Goal: Task Accomplishment & Management: Manage account settings

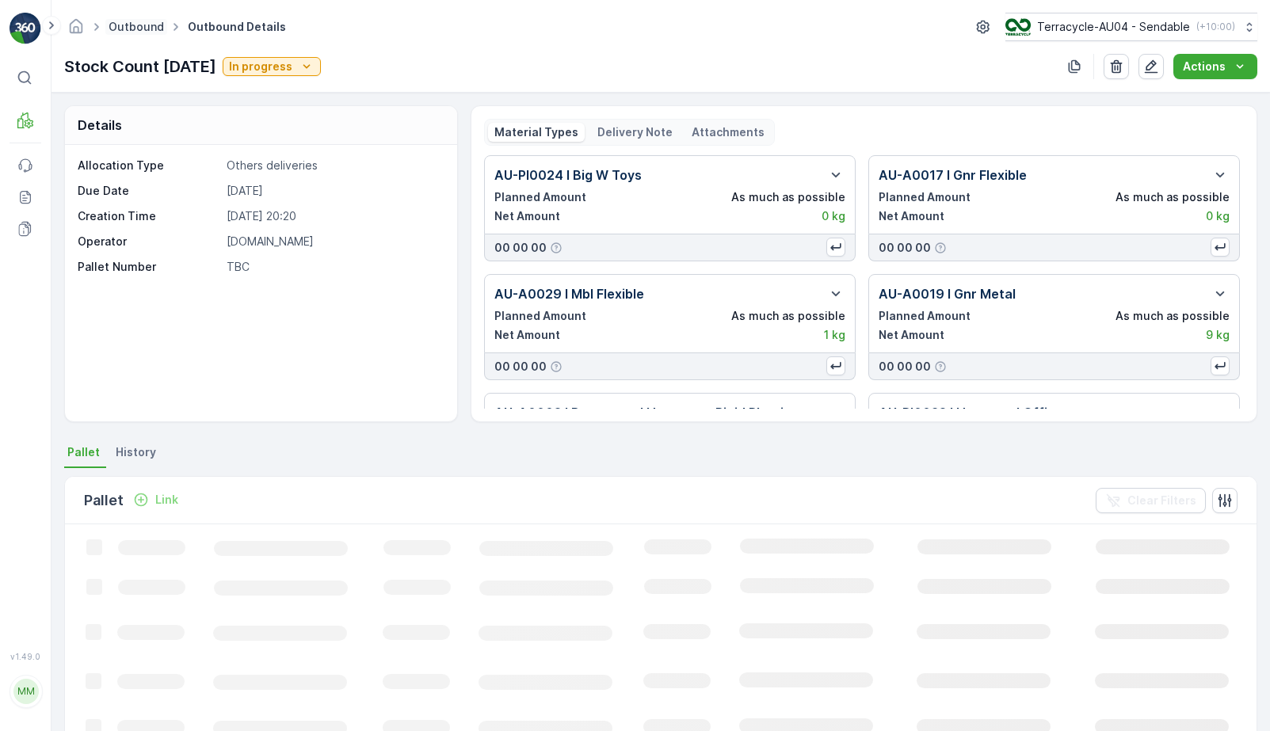
click at [147, 29] on link "Outbound" at bounding box center [136, 26] width 55 height 13
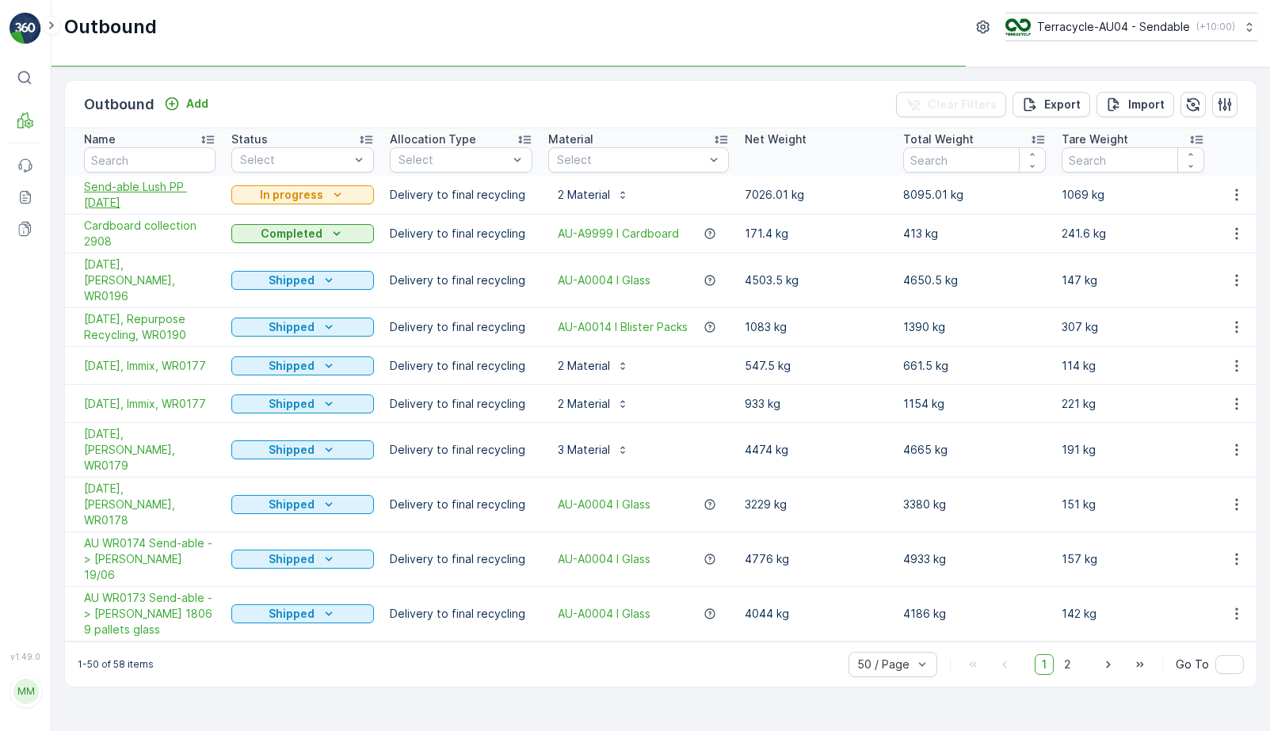
click at [115, 181] on span "Send-able Lush PP 3.9.2025" at bounding box center [149, 195] width 131 height 32
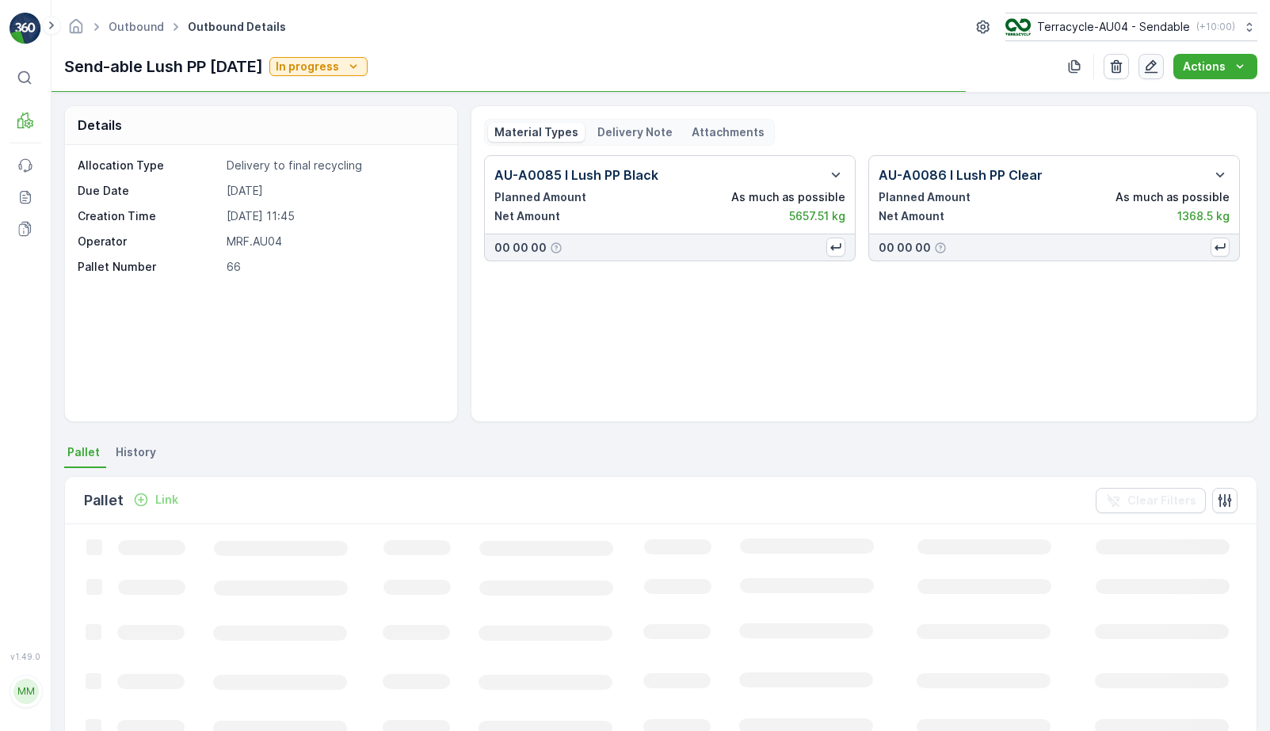
click at [1153, 71] on icon "button" at bounding box center [1150, 66] width 13 height 13
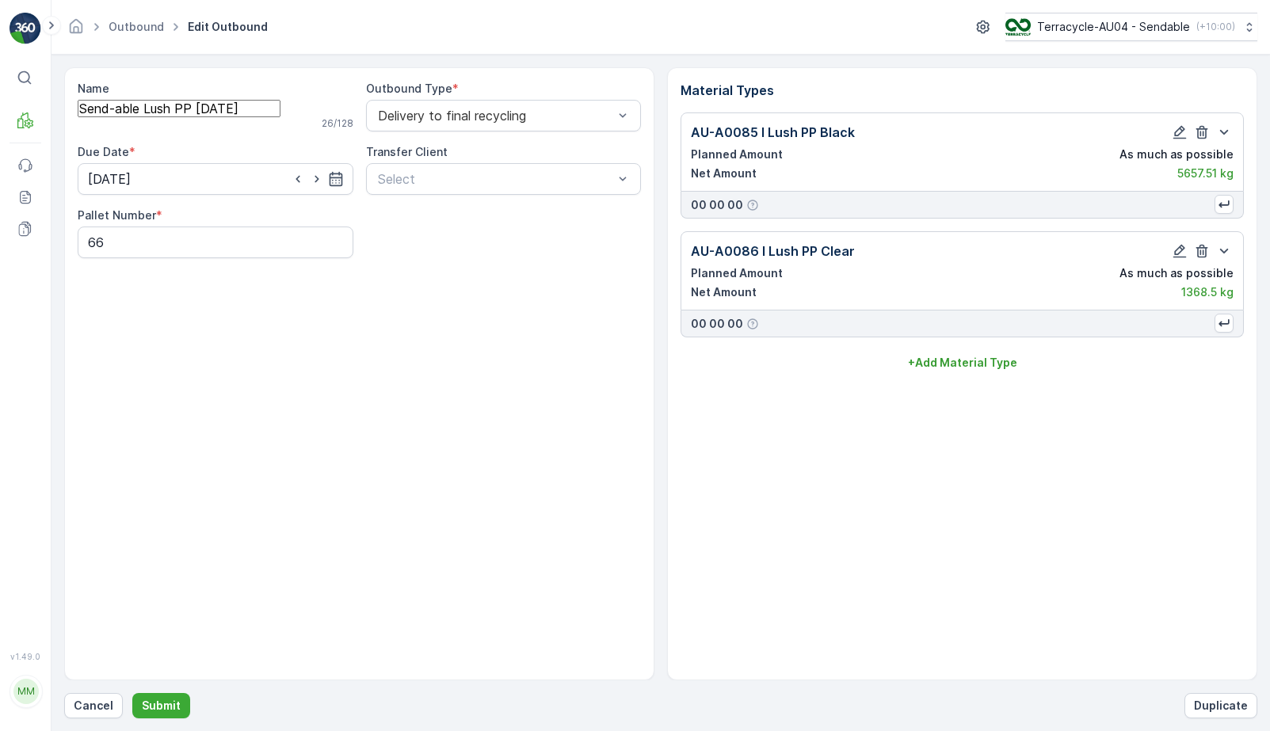
drag, startPoint x: 284, startPoint y: 118, endPoint x: 207, endPoint y: 116, distance: 76.9
click at [207, 116] on input "Send-able Lush PP 3.9.2025" at bounding box center [179, 108] width 203 height 17
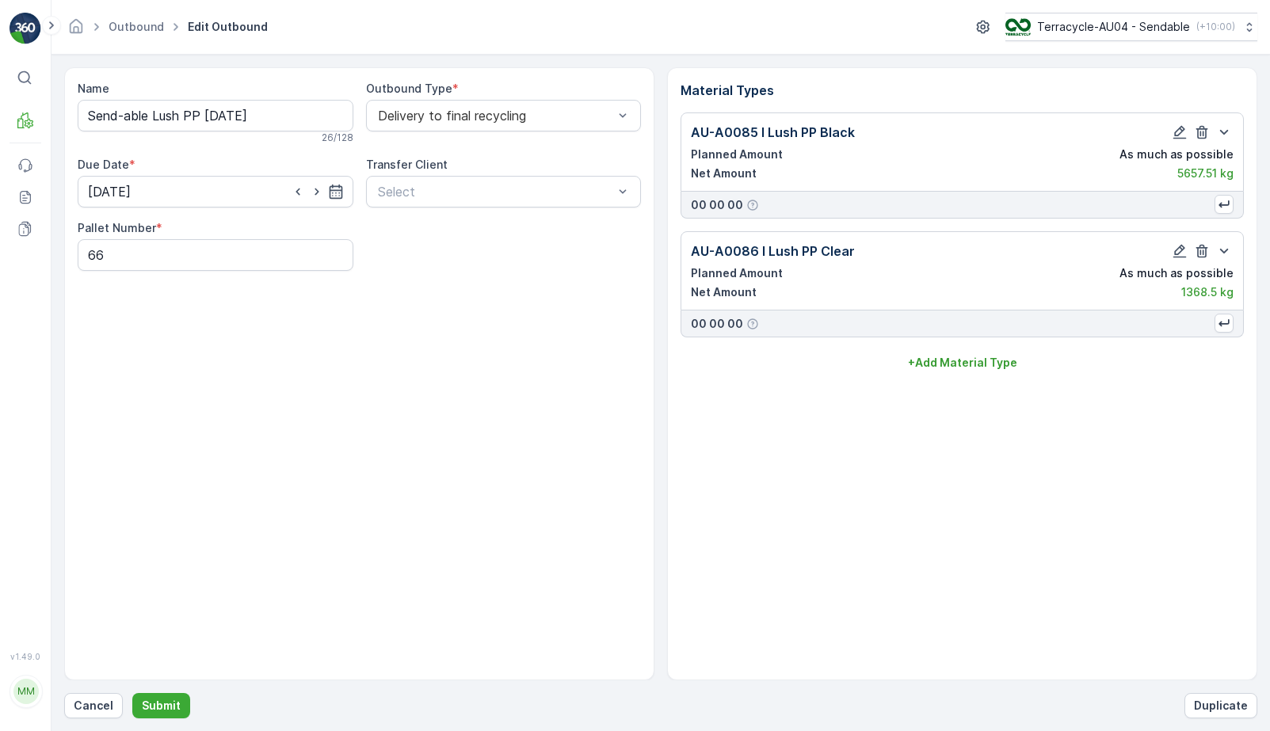
click at [483, 346] on div "Name Send-able Lush PP 3.9.2025 26 / 128 Outbound Type * Delivery to final recy…" at bounding box center [359, 373] width 590 height 613
click at [169, 698] on p "Submit" at bounding box center [161, 706] width 39 height 16
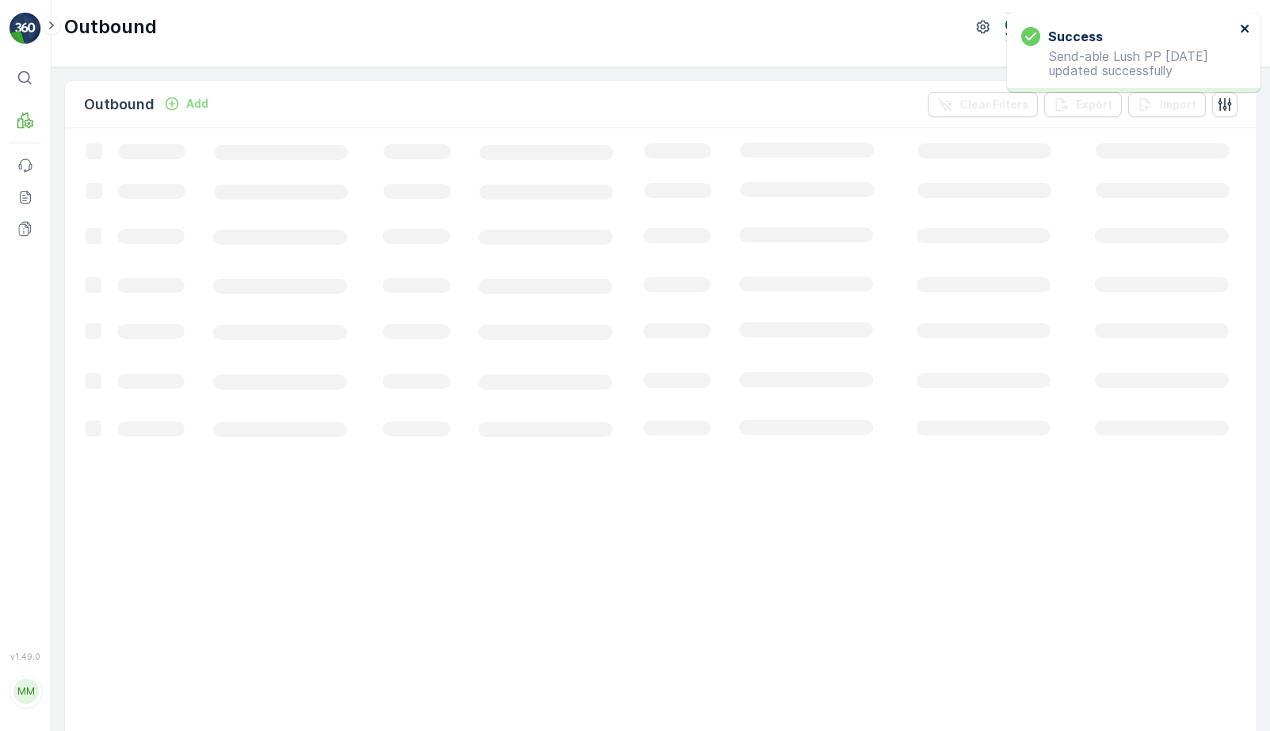
click at [1250, 29] on icon "close" at bounding box center [1244, 28] width 11 height 13
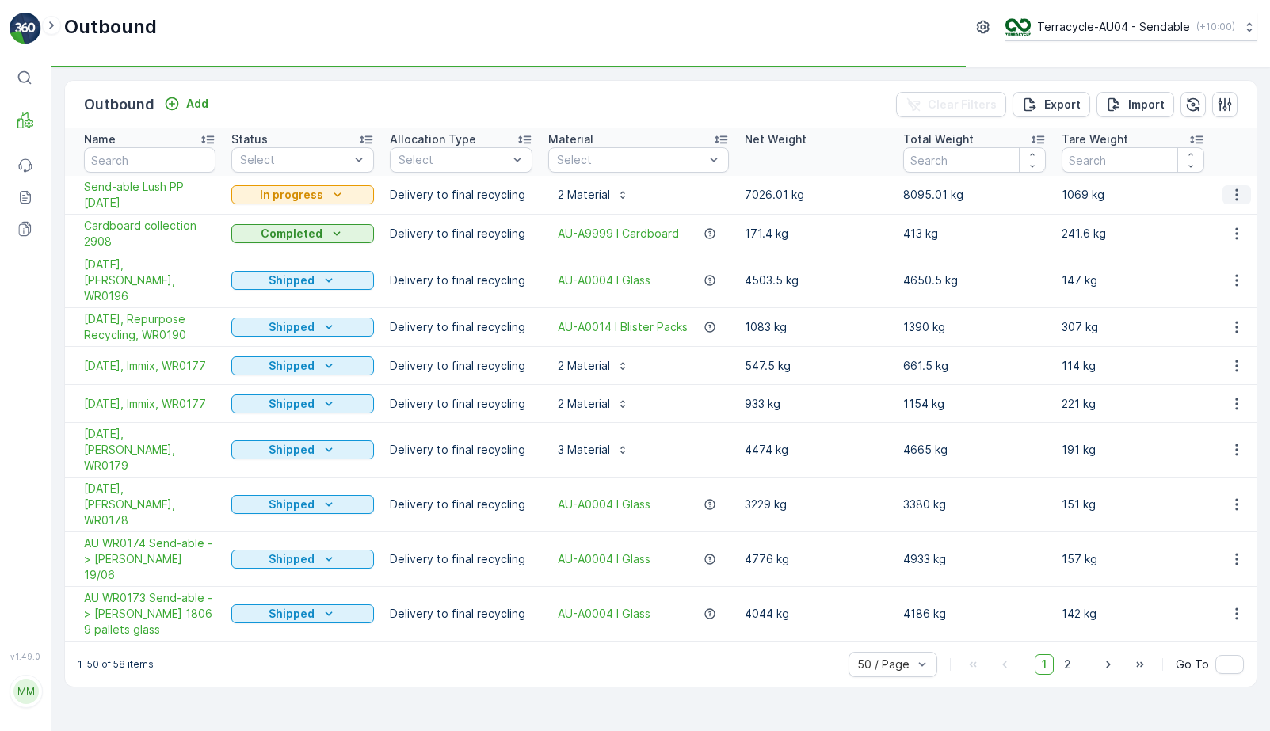
click at [1235, 201] on icon "button" at bounding box center [1236, 195] width 16 height 16
click at [103, 208] on span "Send-able Lush PP 3.9.2025" at bounding box center [149, 195] width 131 height 32
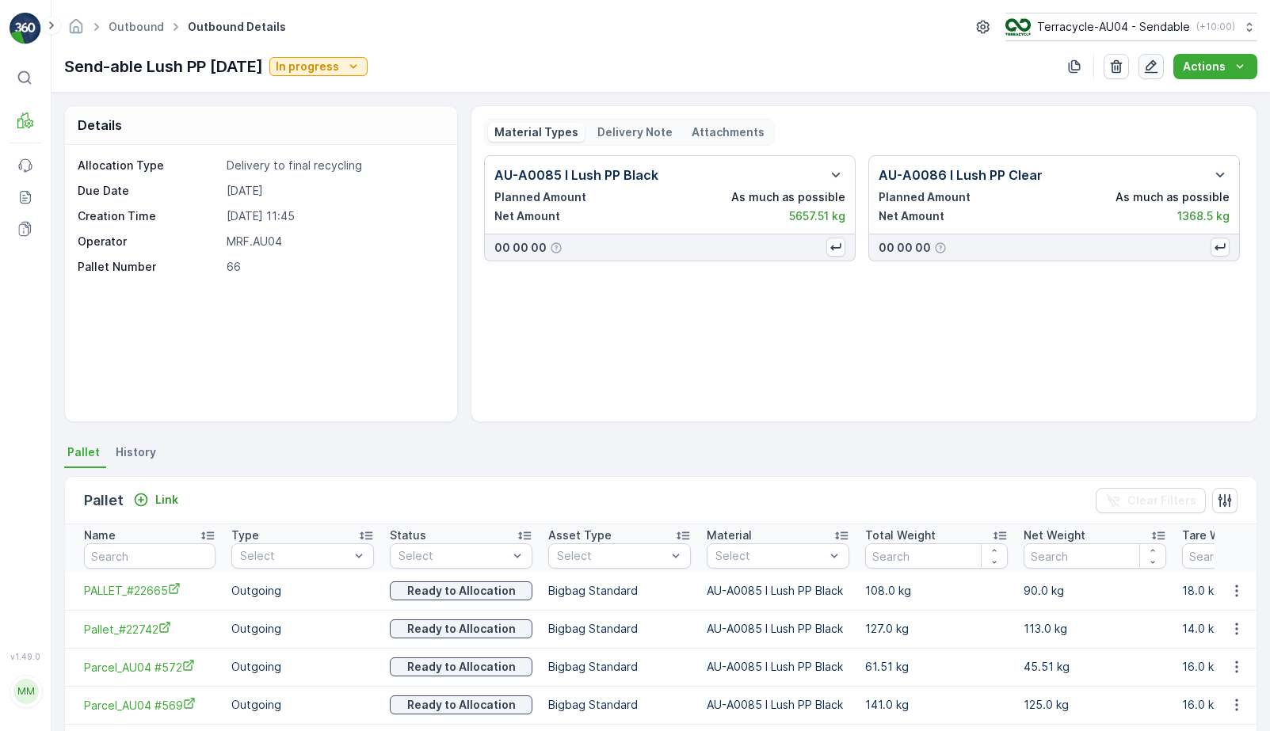
click at [1155, 65] on icon "button" at bounding box center [1150, 66] width 13 height 13
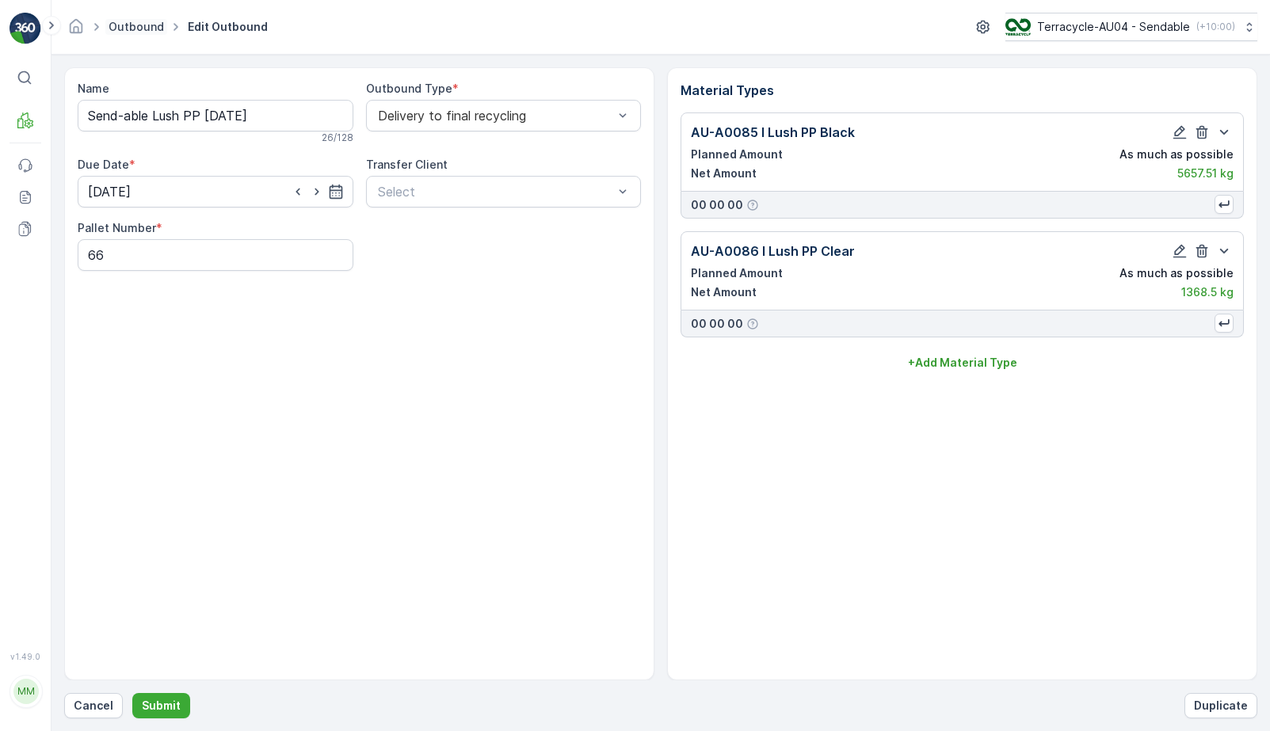
click at [146, 25] on link "Outbound" at bounding box center [136, 26] width 55 height 13
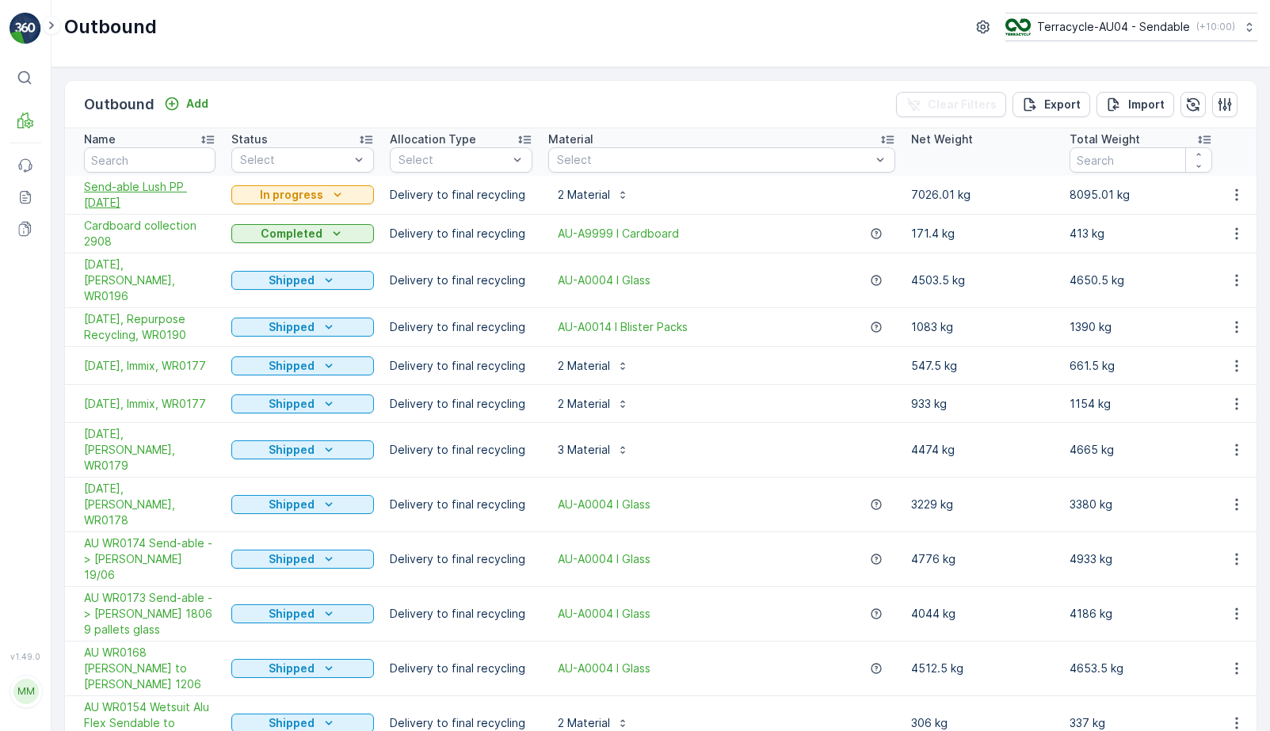
click at [120, 199] on span "Send-able Lush PP 3.9.2025" at bounding box center [149, 195] width 131 height 32
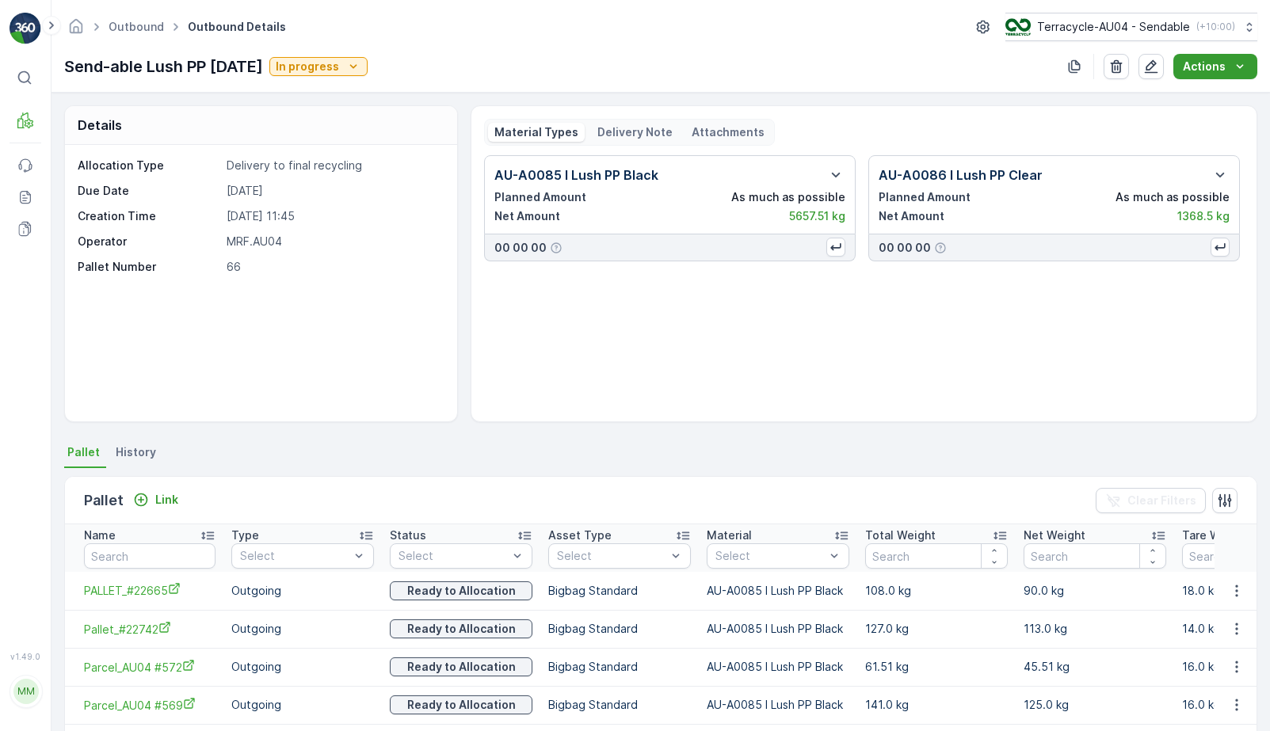
click at [1220, 72] on p "Actions" at bounding box center [1203, 67] width 43 height 16
click at [1205, 97] on span "Create Delivery Note" at bounding box center [1208, 97] width 114 height 16
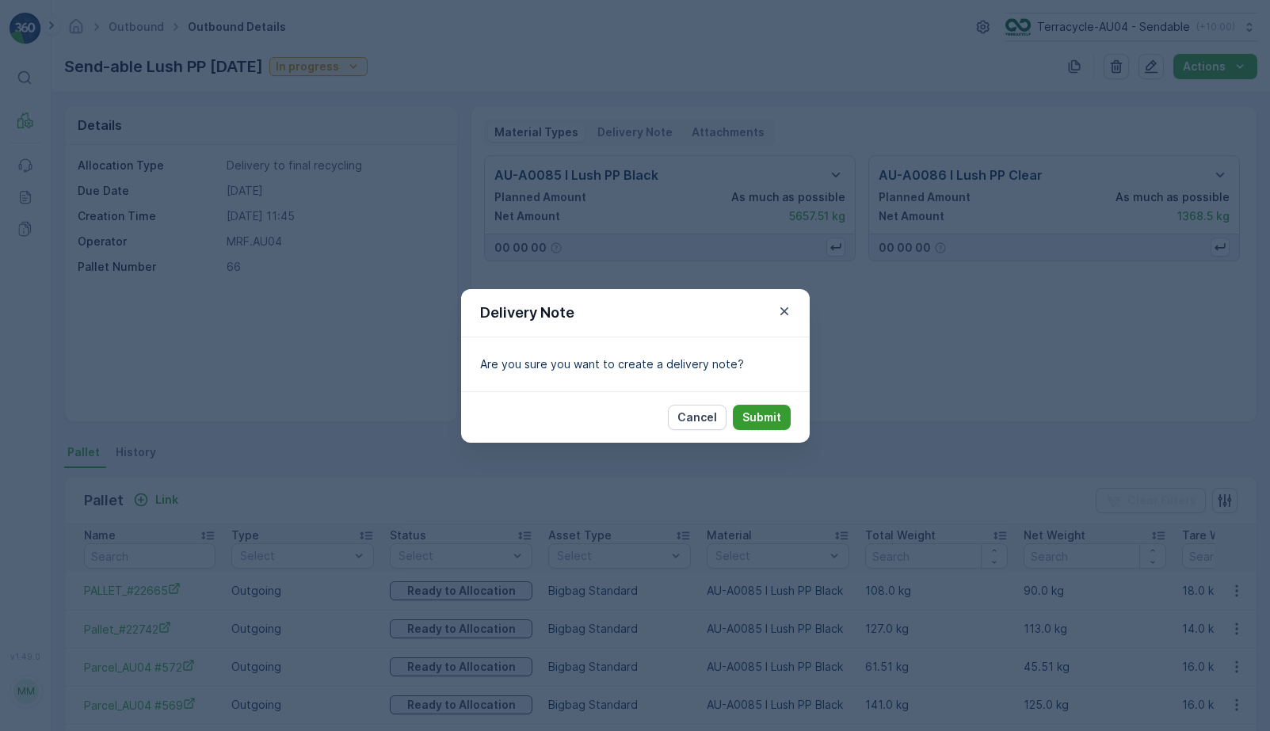
click at [776, 422] on p "Submit" at bounding box center [761, 417] width 39 height 16
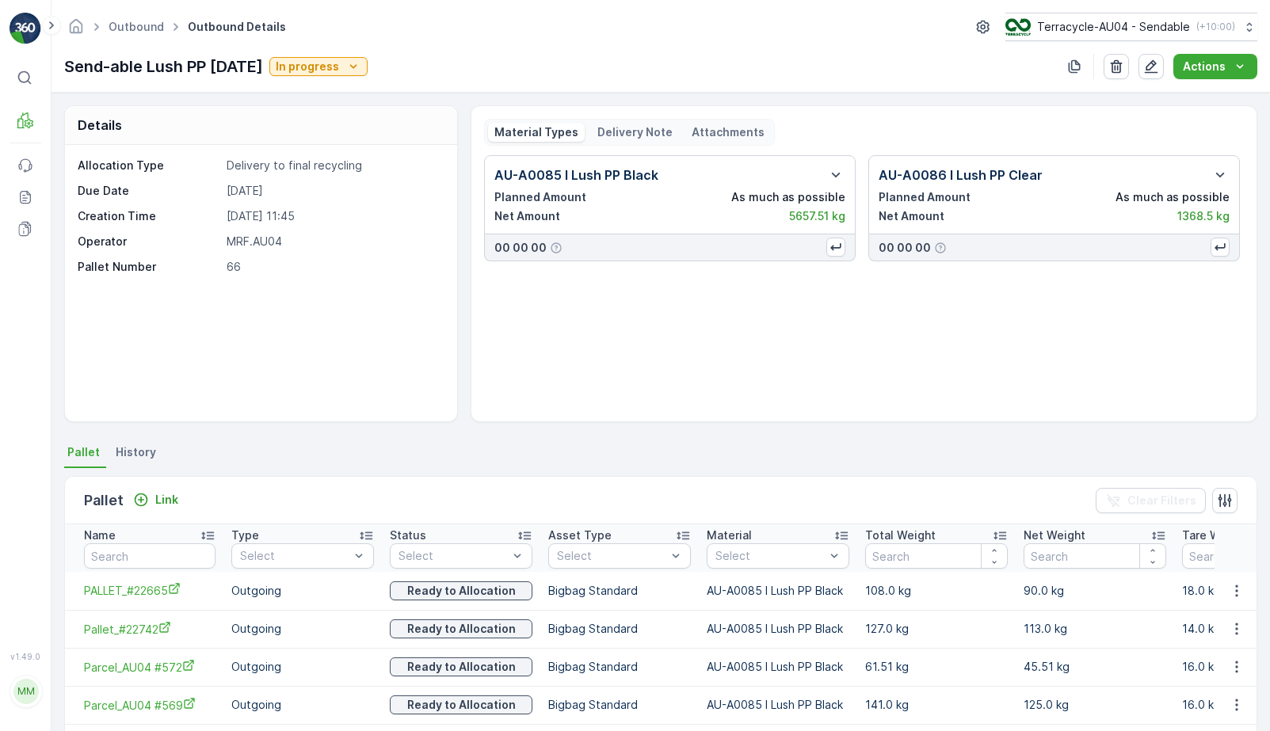
click at [636, 130] on p "Delivery Note" at bounding box center [634, 132] width 75 height 16
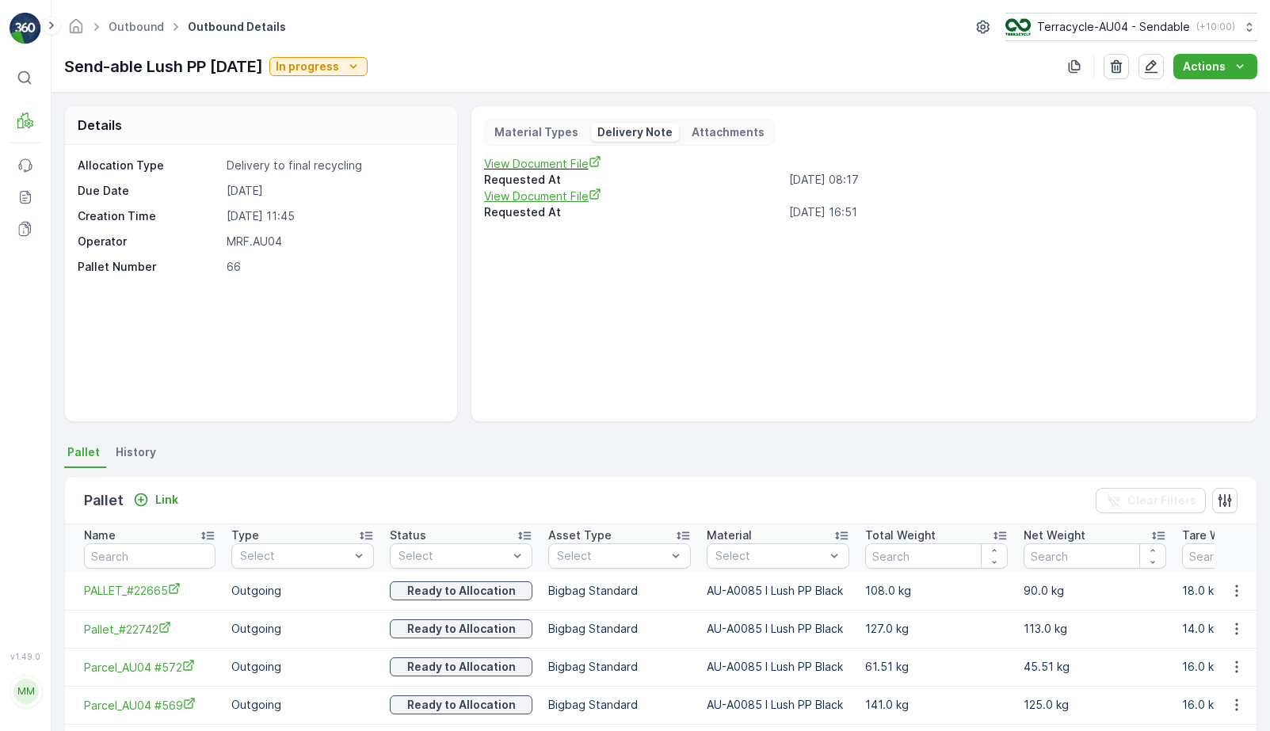
click at [558, 204] on span "View Document File" at bounding box center [860, 196] width 753 height 17
click at [147, 32] on link "Outbound" at bounding box center [136, 26] width 55 height 13
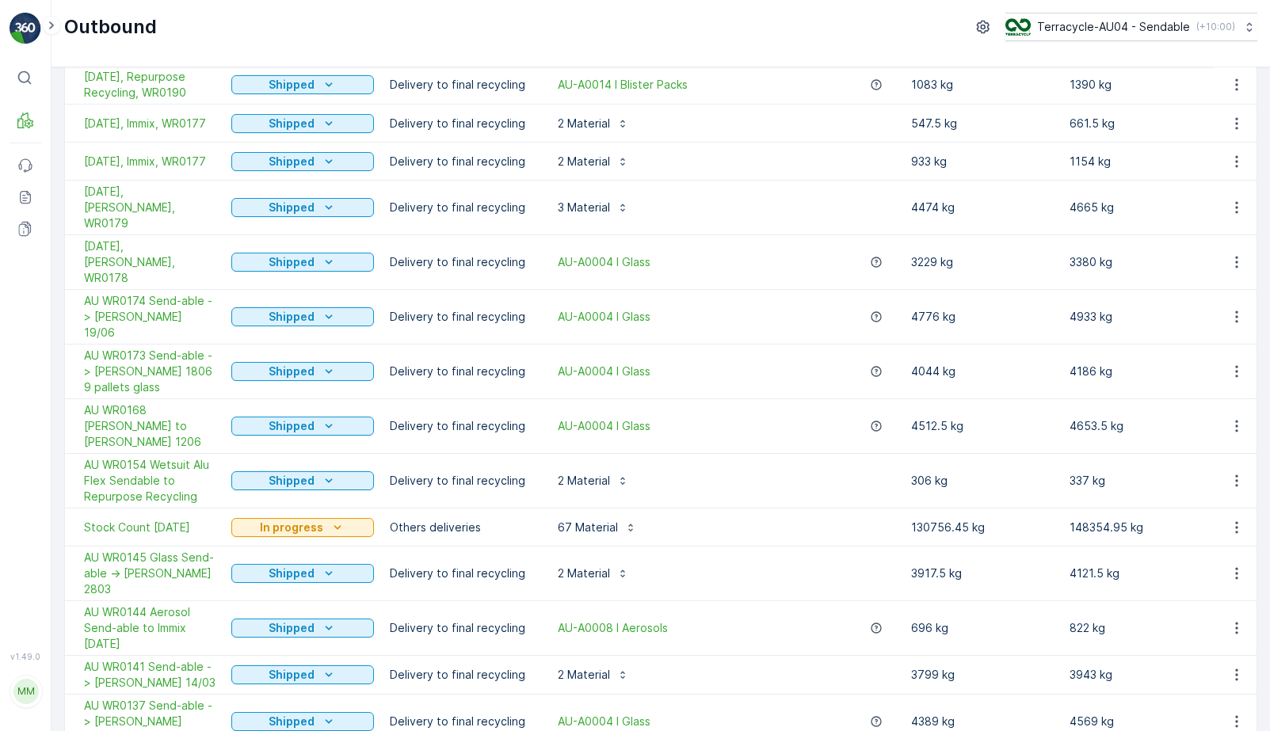
scroll to position [257, 0]
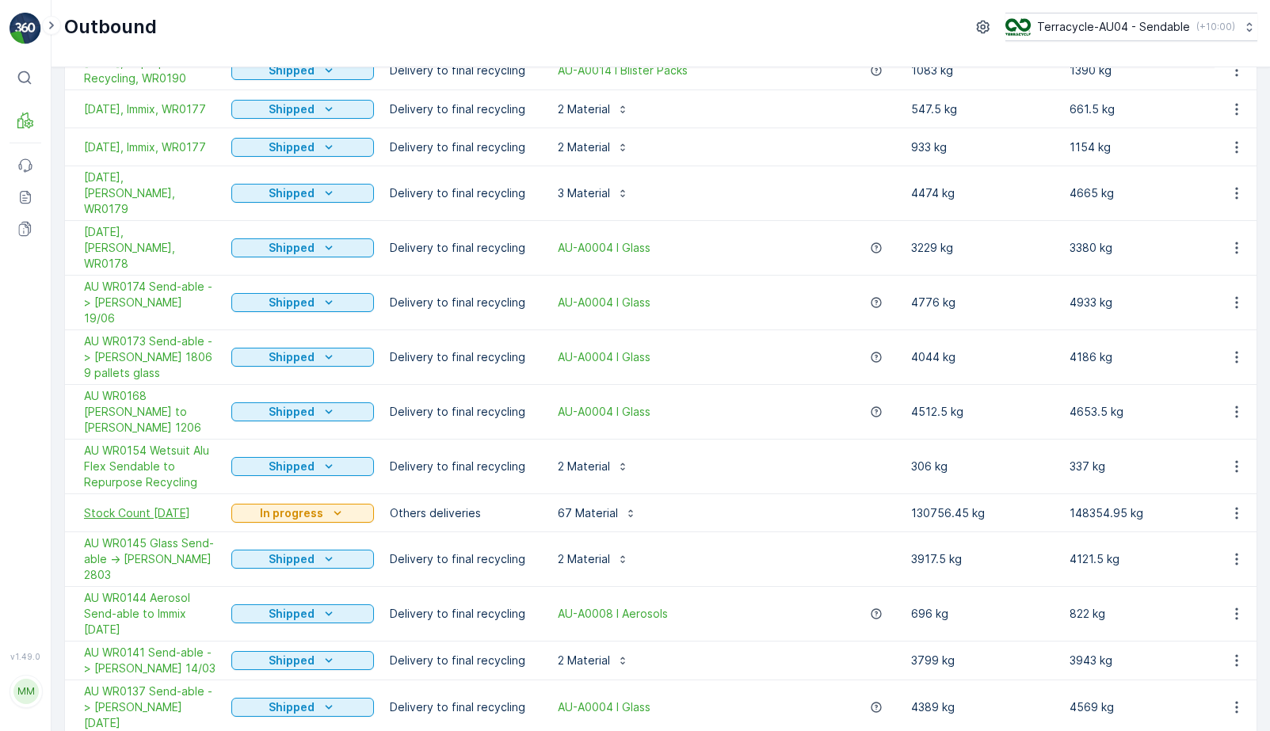
click at [159, 505] on span "Stock Count April 2025" at bounding box center [149, 513] width 131 height 16
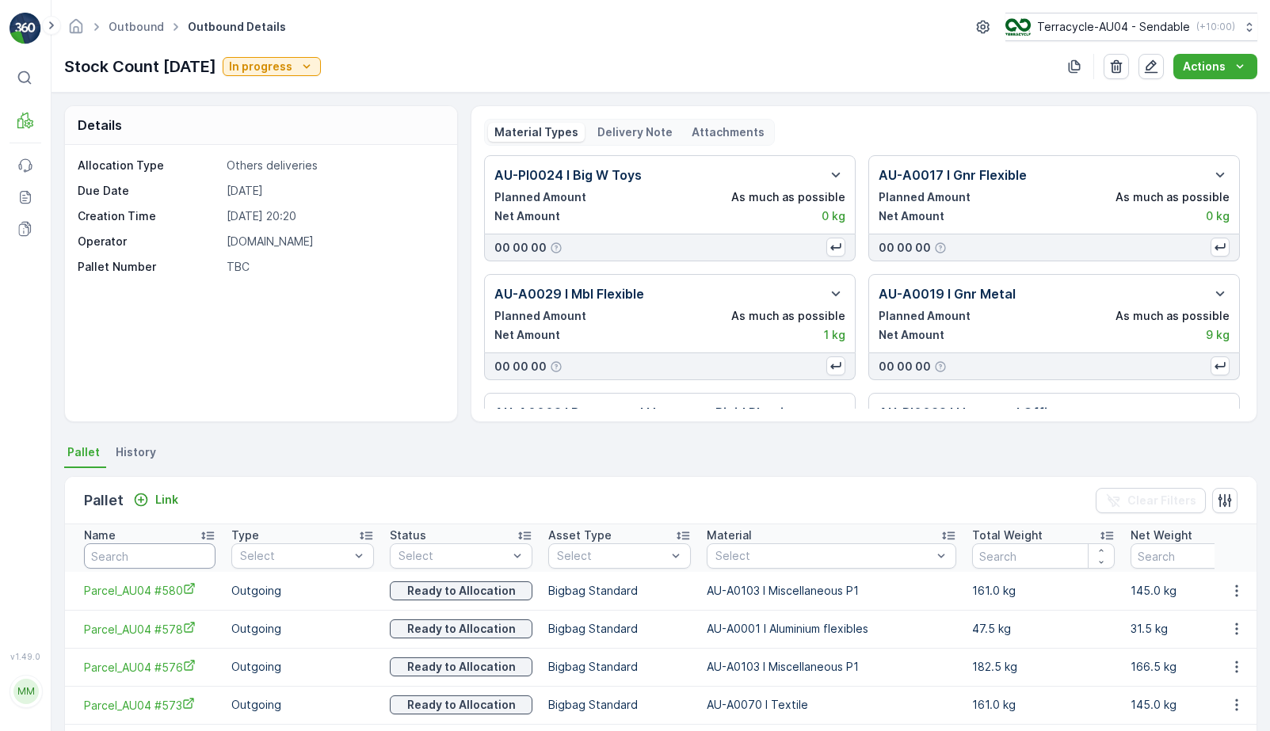
click at [154, 558] on input "text" at bounding box center [149, 555] width 131 height 25
type input "277"
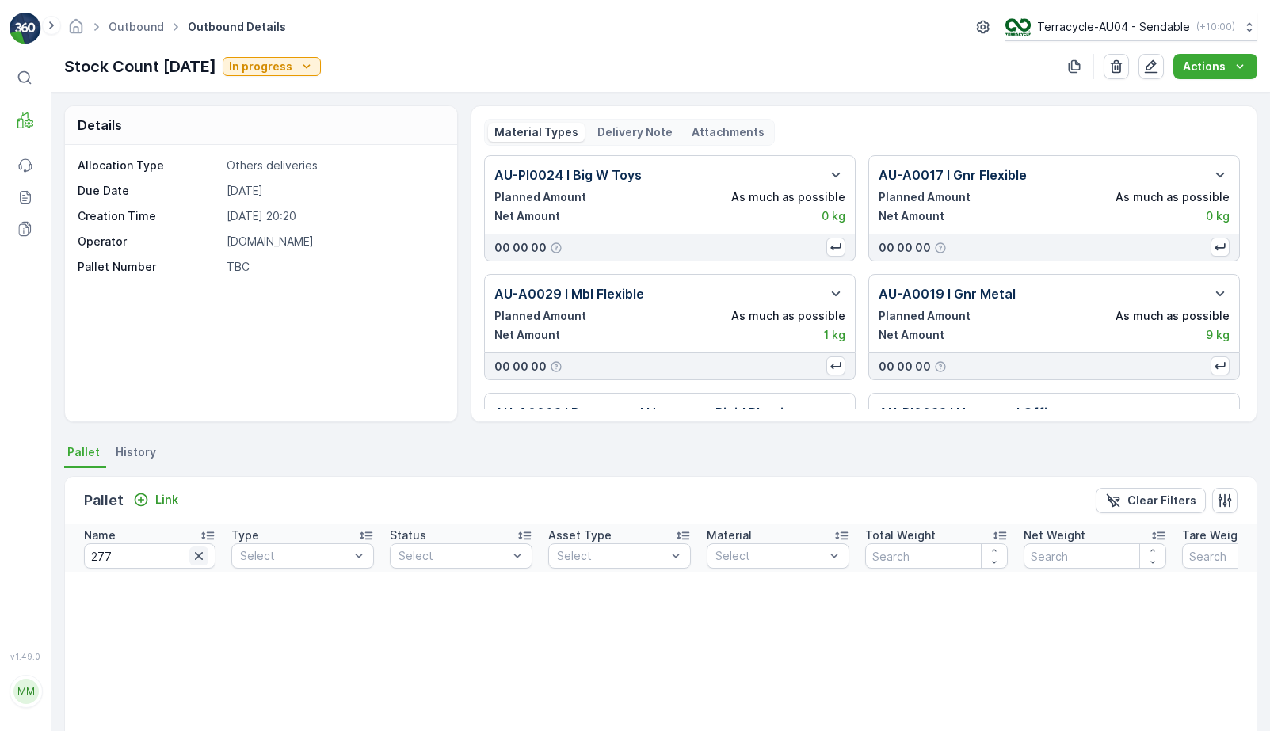
click at [204, 558] on icon "button" at bounding box center [199, 556] width 16 height 16
click at [181, 556] on input "text" at bounding box center [149, 555] width 131 height 25
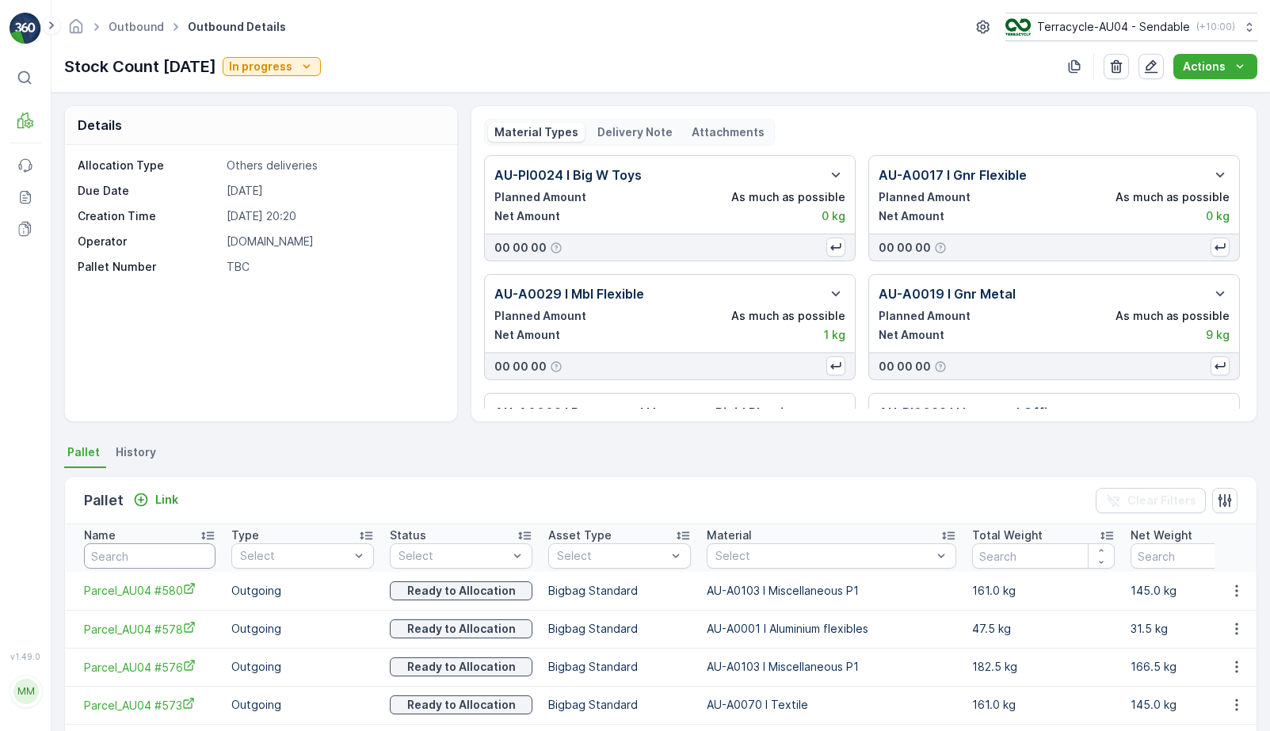
click at [156, 558] on input "text" at bounding box center [149, 555] width 131 height 25
paste input "AU01_All in one #1"
type input "AU01_All in one #1"
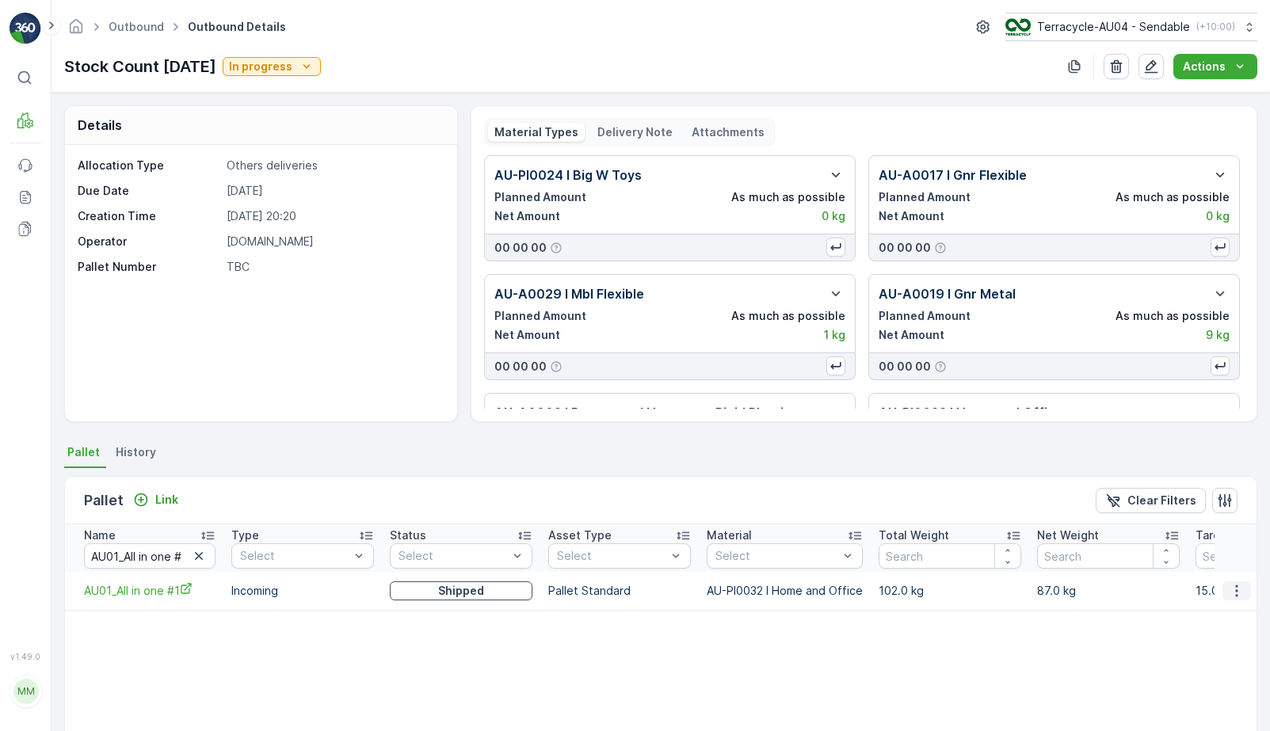
click at [1229, 585] on icon "button" at bounding box center [1236, 591] width 16 height 16
click at [1193, 634] on div "Unlink Pallet" at bounding box center [1217, 644] width 105 height 22
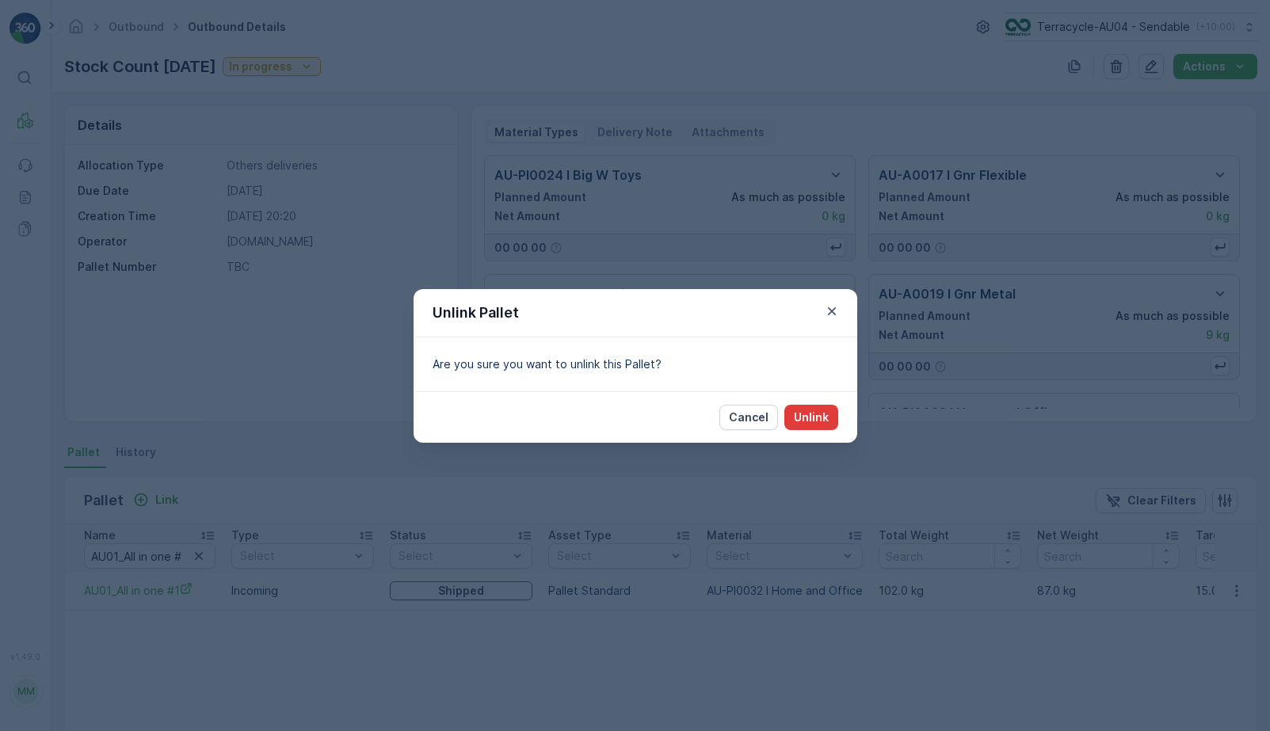
click at [809, 410] on p "Unlink" at bounding box center [811, 417] width 35 height 16
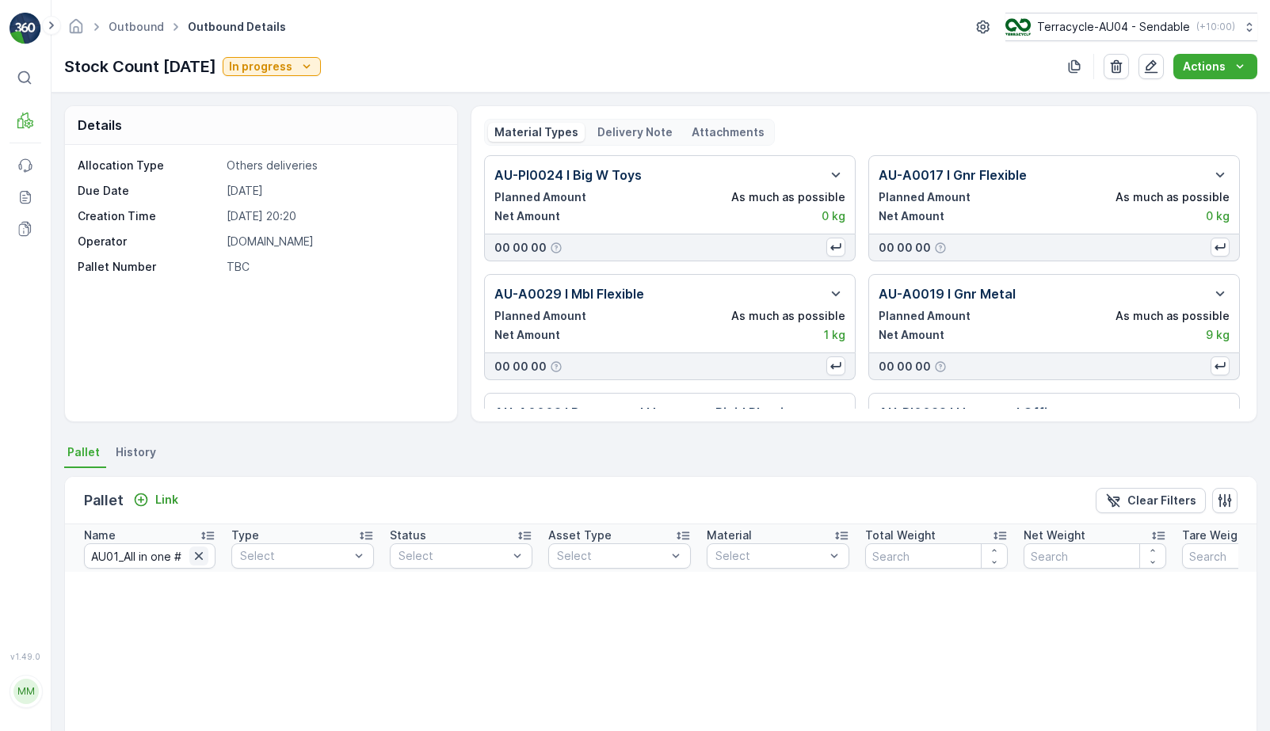
click at [196, 558] on icon "button" at bounding box center [199, 556] width 8 height 8
click at [162, 545] on input "text" at bounding box center [149, 555] width 131 height 25
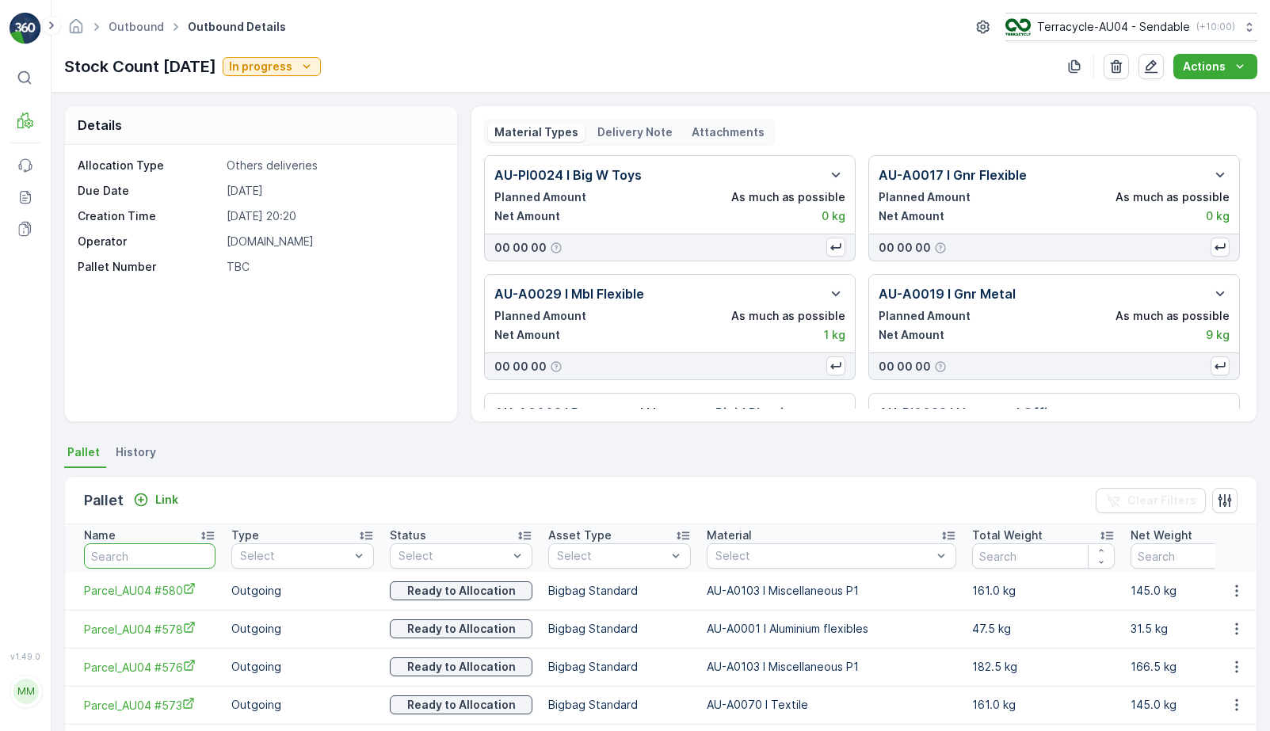
click at [162, 545] on input "text" at bounding box center [149, 555] width 131 height 25
paste input "AU01_Pallet #22245"
type input "AU01_Pallet #22245"
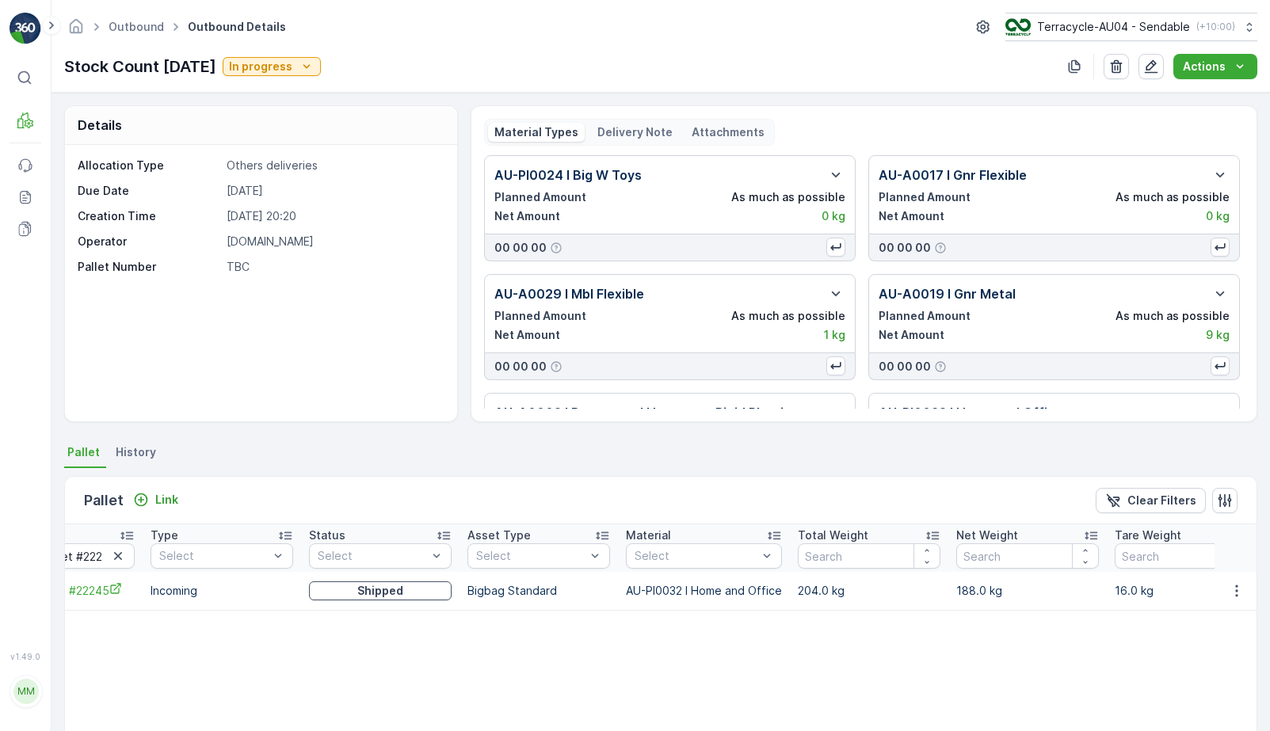
scroll to position [0, 136]
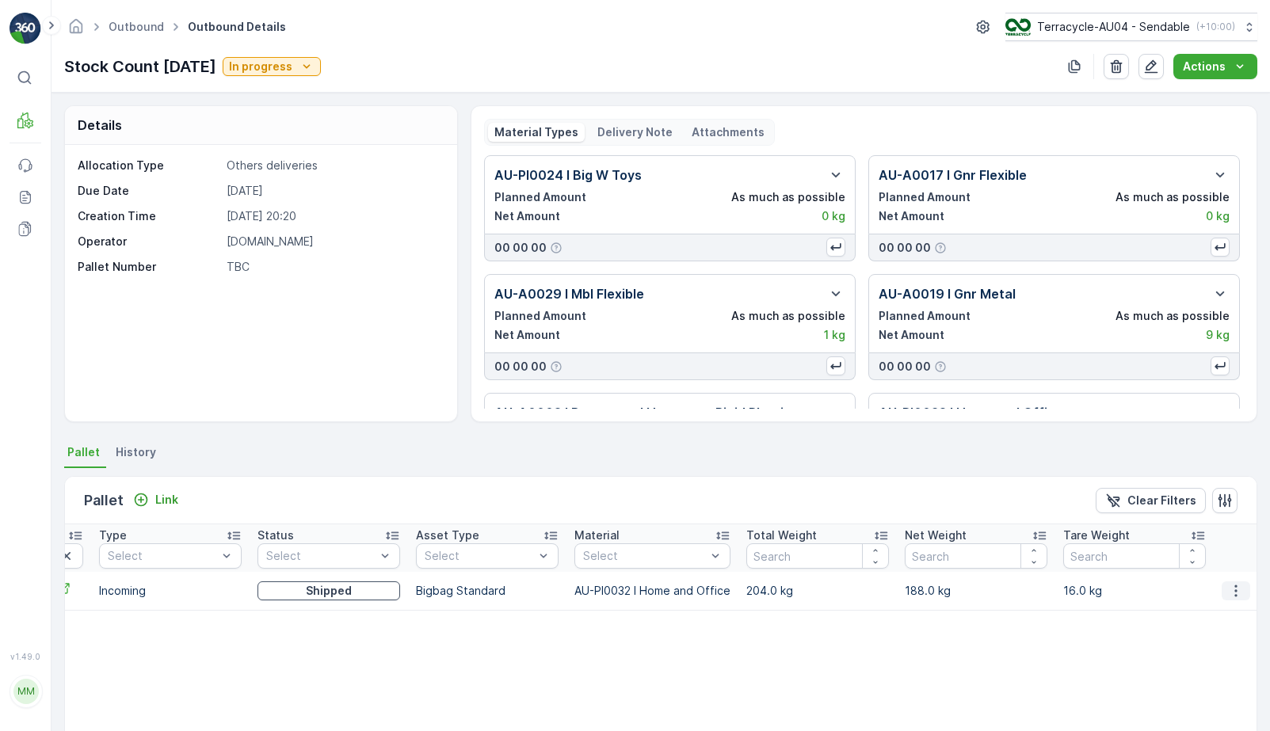
click at [1235, 593] on icon "button" at bounding box center [1236, 591] width 16 height 16
click at [1213, 646] on span "Unlink Pallet" at bounding box center [1203, 644] width 64 height 16
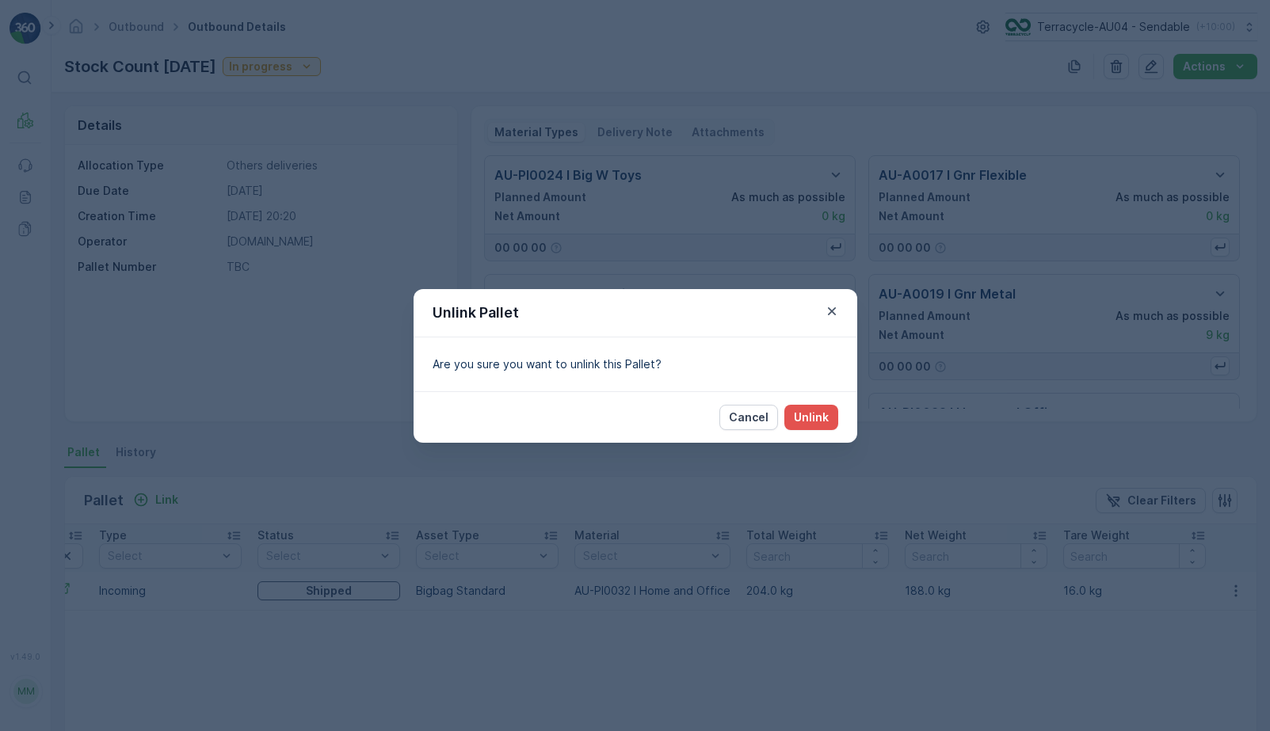
click at [839, 416] on div "Cancel Unlink" at bounding box center [635, 416] width 444 height 51
click at [823, 420] on p "Unlink" at bounding box center [811, 417] width 35 height 16
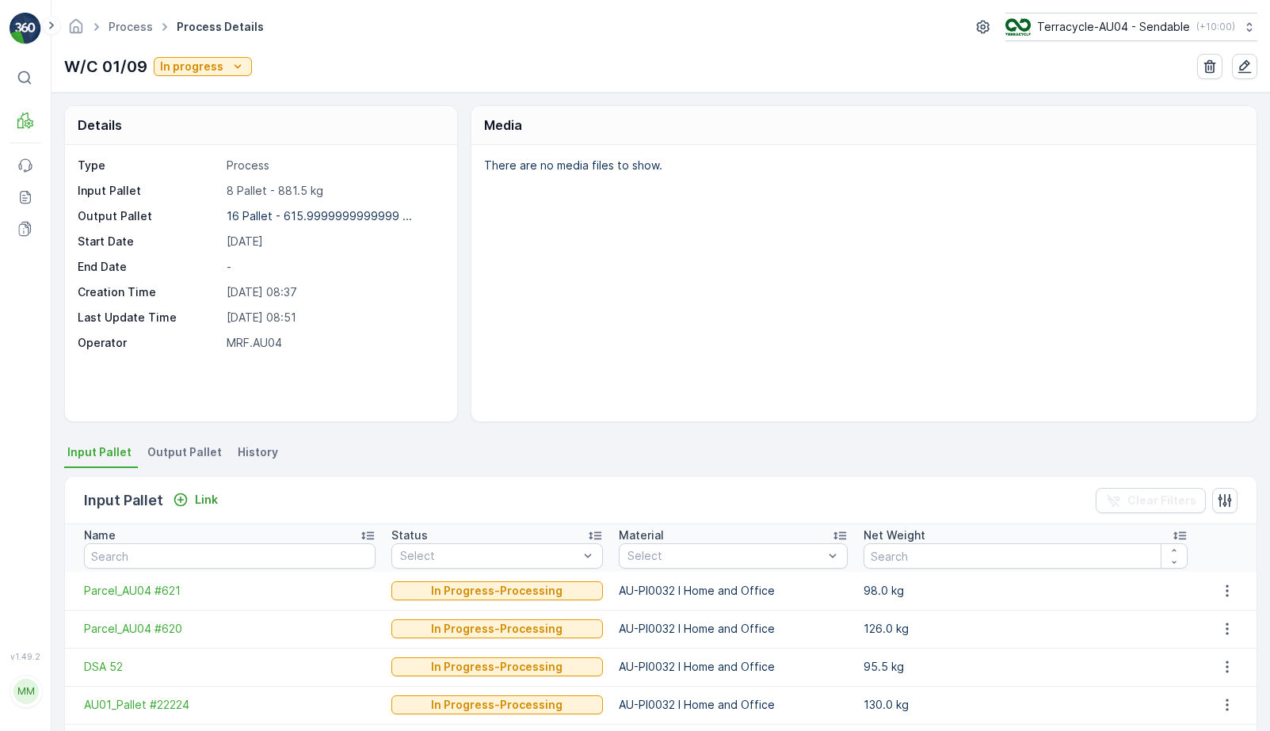
scroll to position [86, 0]
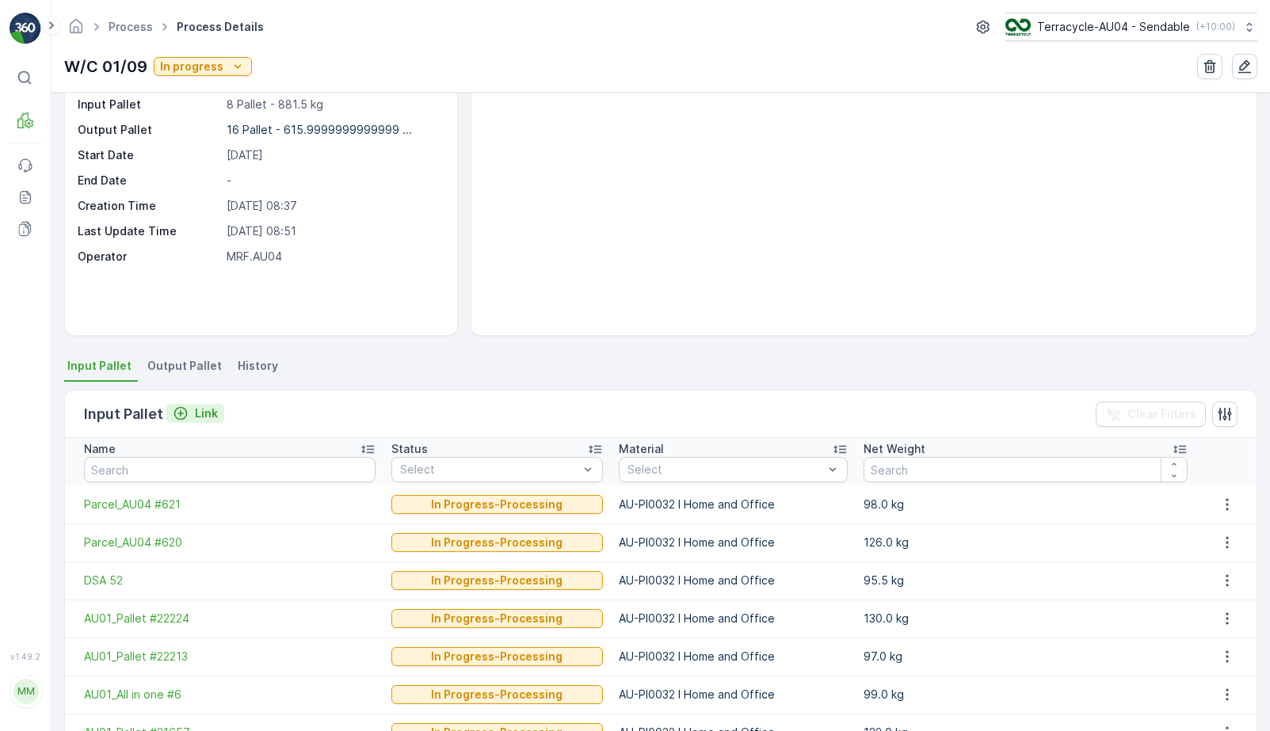
click at [209, 409] on p "Link" at bounding box center [206, 413] width 23 height 16
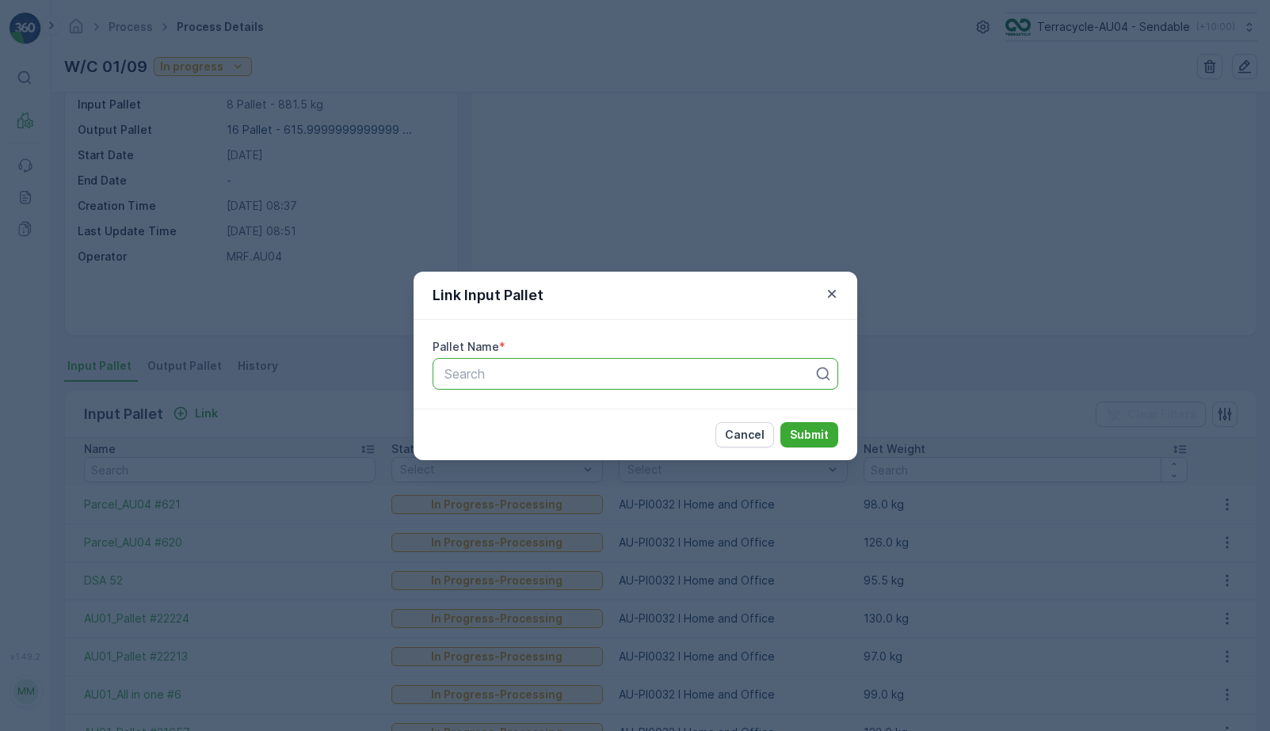
click at [581, 379] on div at bounding box center [629, 374] width 372 height 14
paste input "Parcel #796"
type input "Parcel #796"
click at [654, 417] on div "Parcel #796" at bounding box center [635, 412] width 386 height 14
click at [820, 427] on p "Submit" at bounding box center [809, 435] width 39 height 16
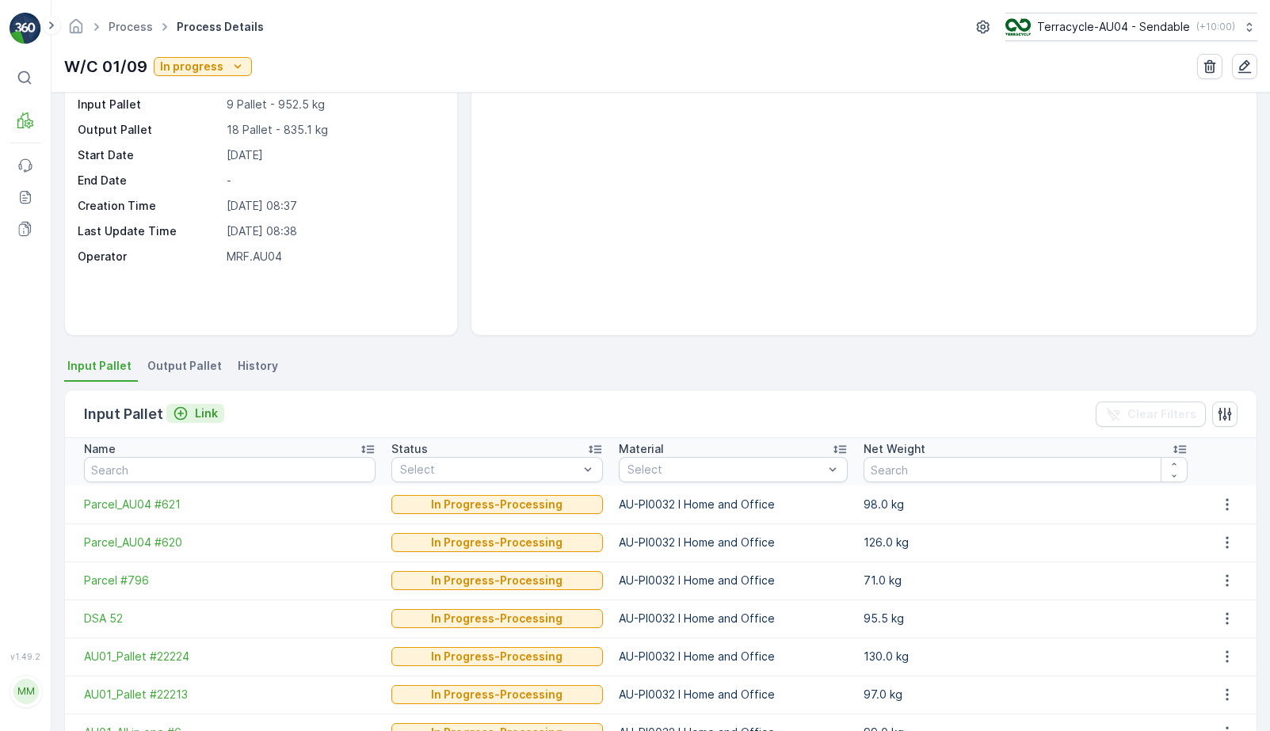
click at [201, 412] on p "Link" at bounding box center [206, 413] width 23 height 16
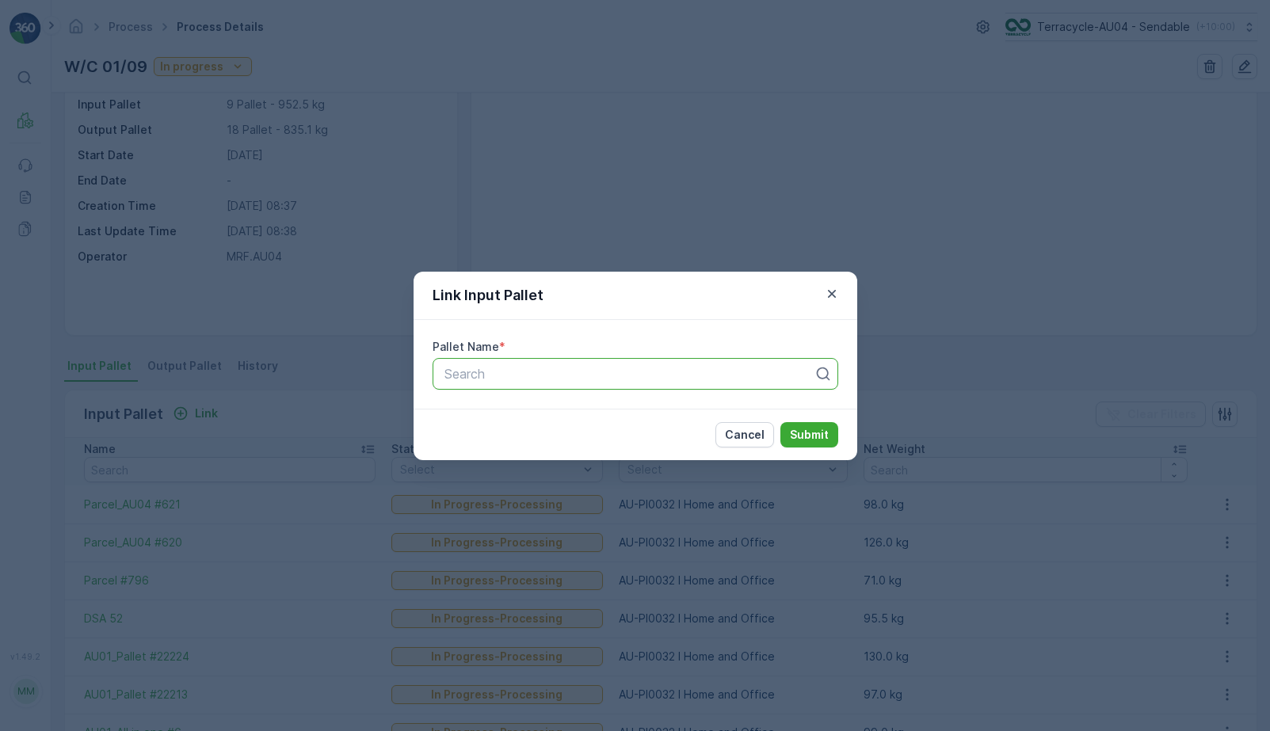
click at [514, 372] on div at bounding box center [629, 374] width 372 height 14
paste input "AU01_All in one #1"
type input "AU01_All in one #1"
click at [512, 405] on span "AU01_All in one #1" at bounding box center [496, 412] width 108 height 14
click at [822, 437] on p "Submit" at bounding box center [809, 435] width 39 height 16
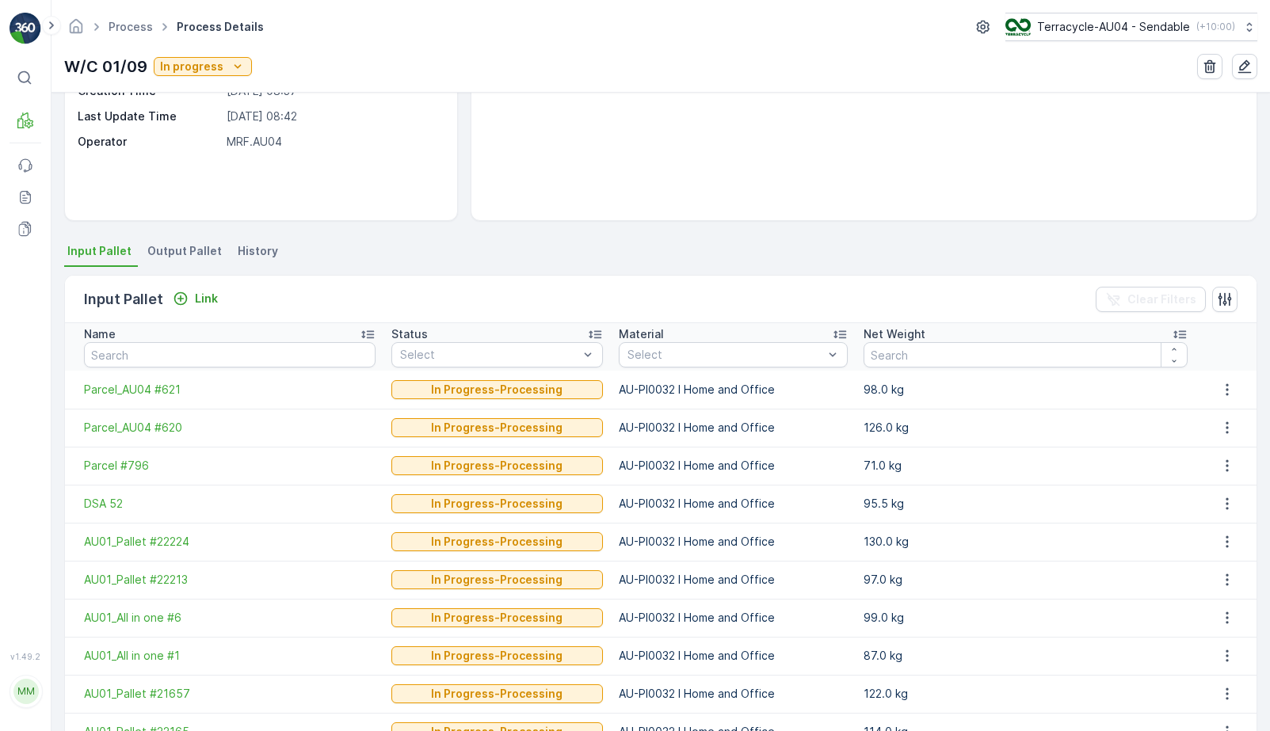
scroll to position [287, 0]
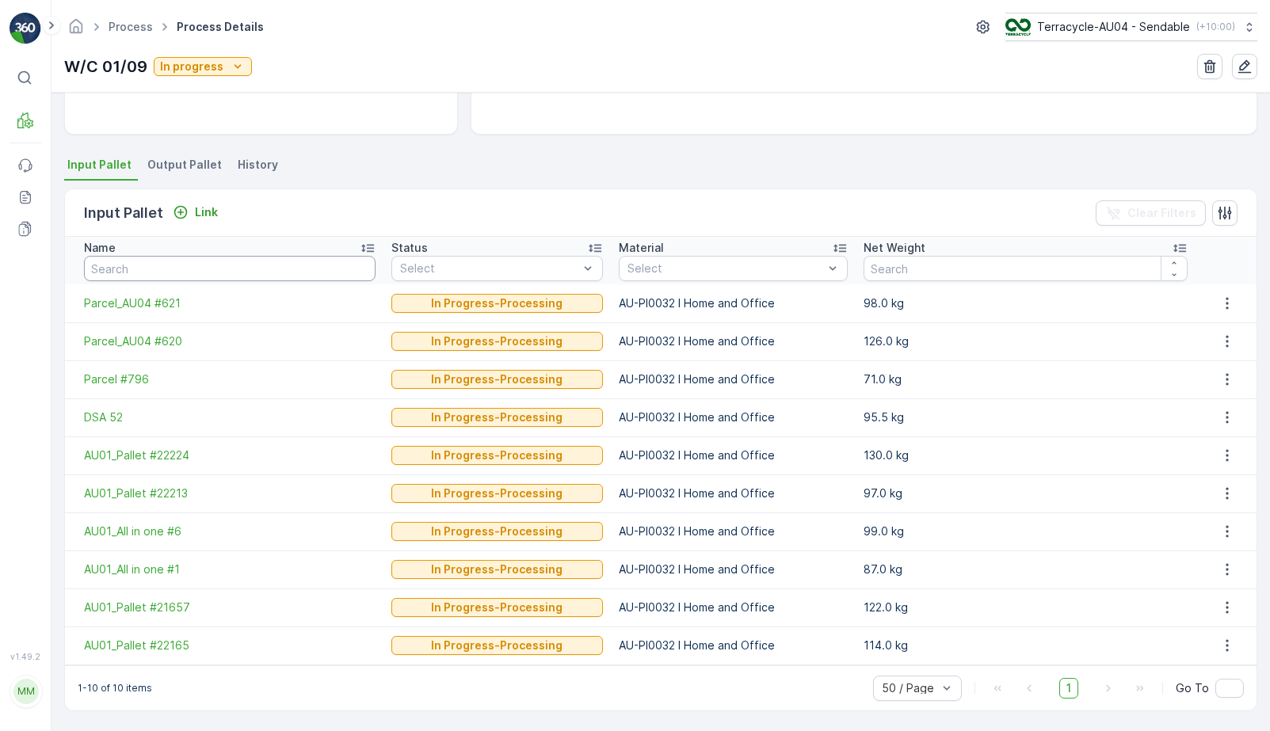
click at [201, 275] on input "text" at bounding box center [229, 268] width 291 height 25
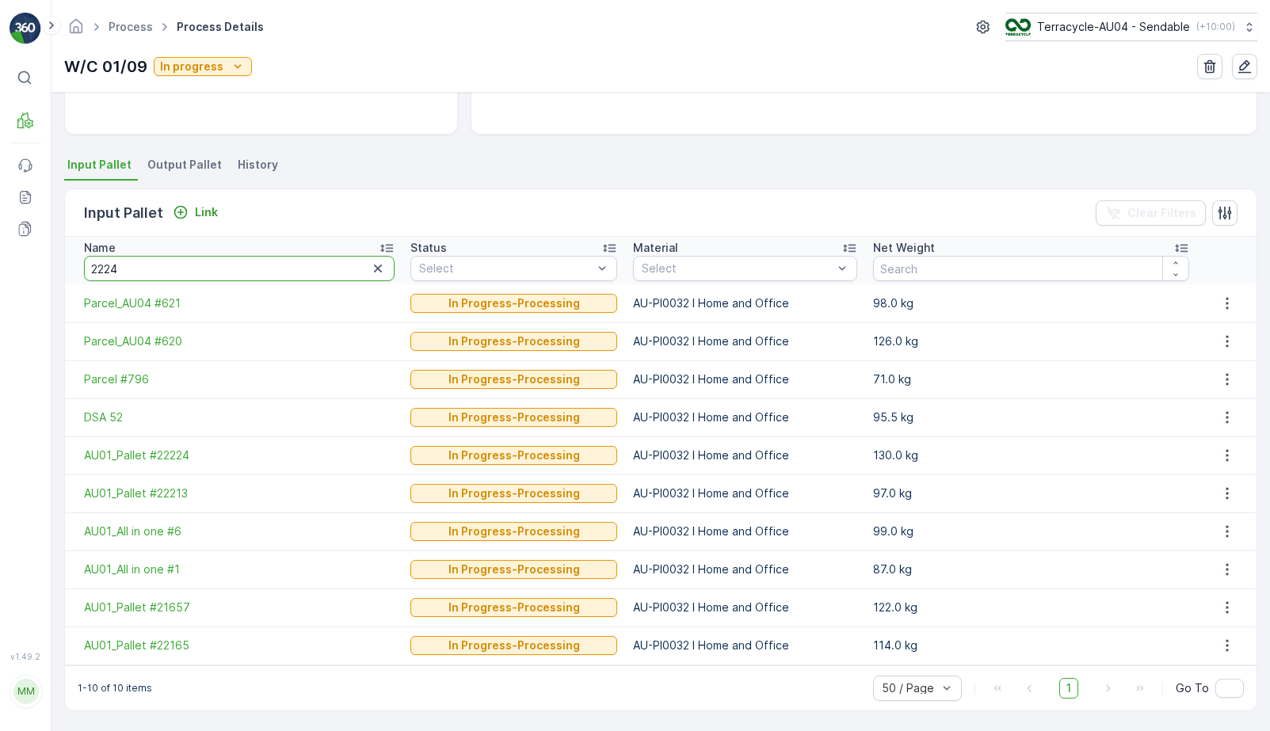
type input "22245"
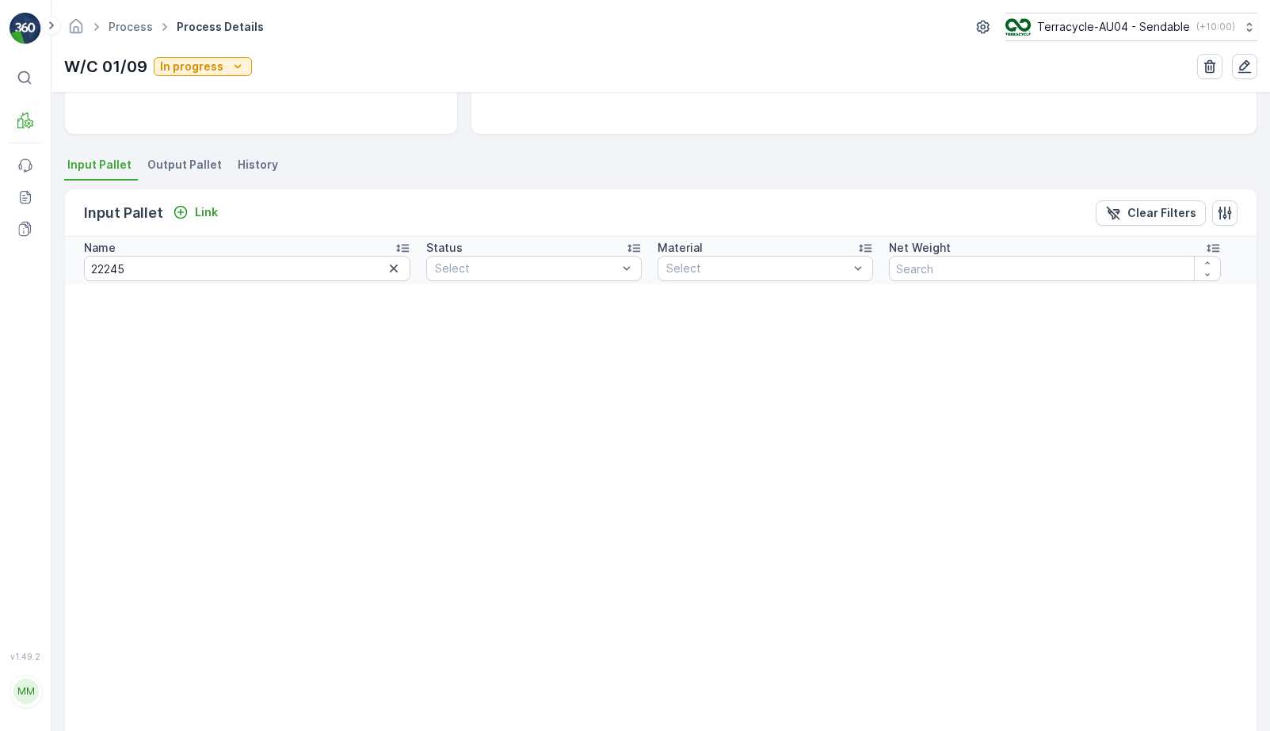
click at [227, 219] on div "Input Pallet Link Clear Filters" at bounding box center [660, 213] width 1191 height 48
click at [204, 210] on p "Link" at bounding box center [206, 212] width 23 height 16
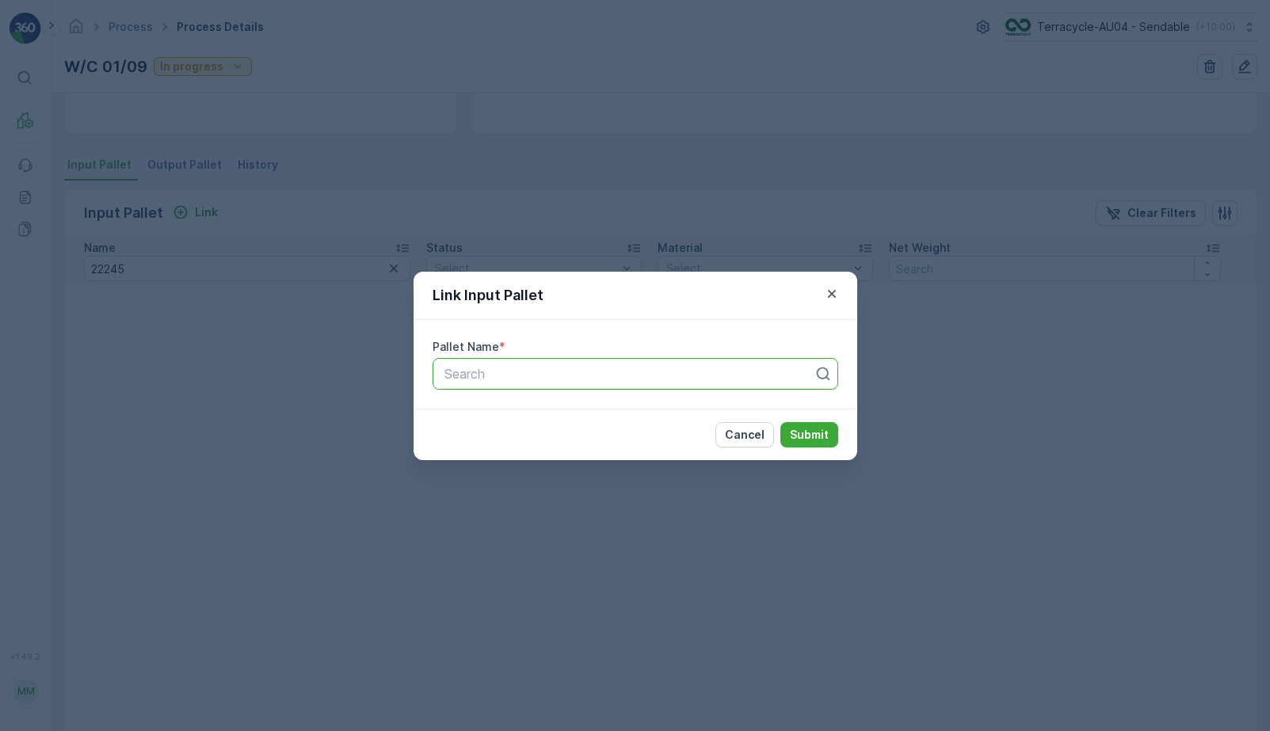
paste input "AU01_Pallet #22245"
type input "AU01_Pallet #22245"
click at [577, 417] on div "AU01_Pallet #22245" at bounding box center [635, 412] width 386 height 14
click at [792, 427] on p "Submit" at bounding box center [809, 435] width 39 height 16
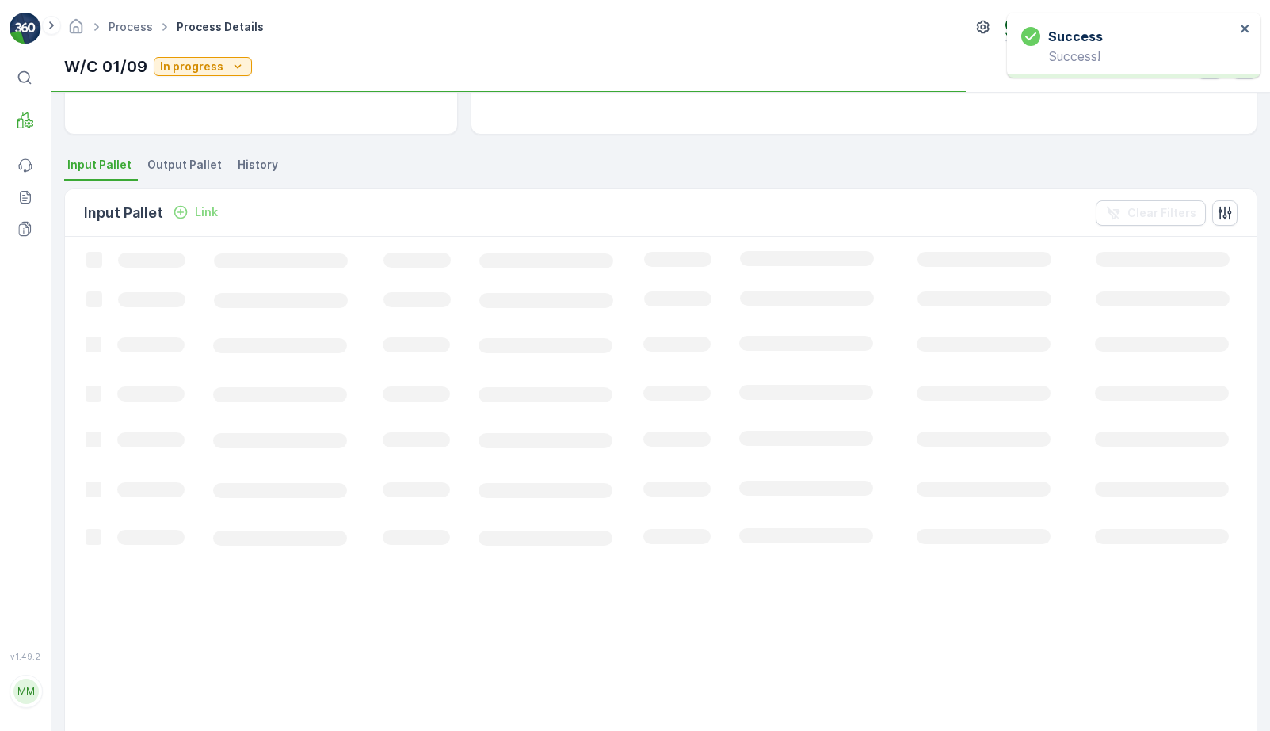
scroll to position [86, 0]
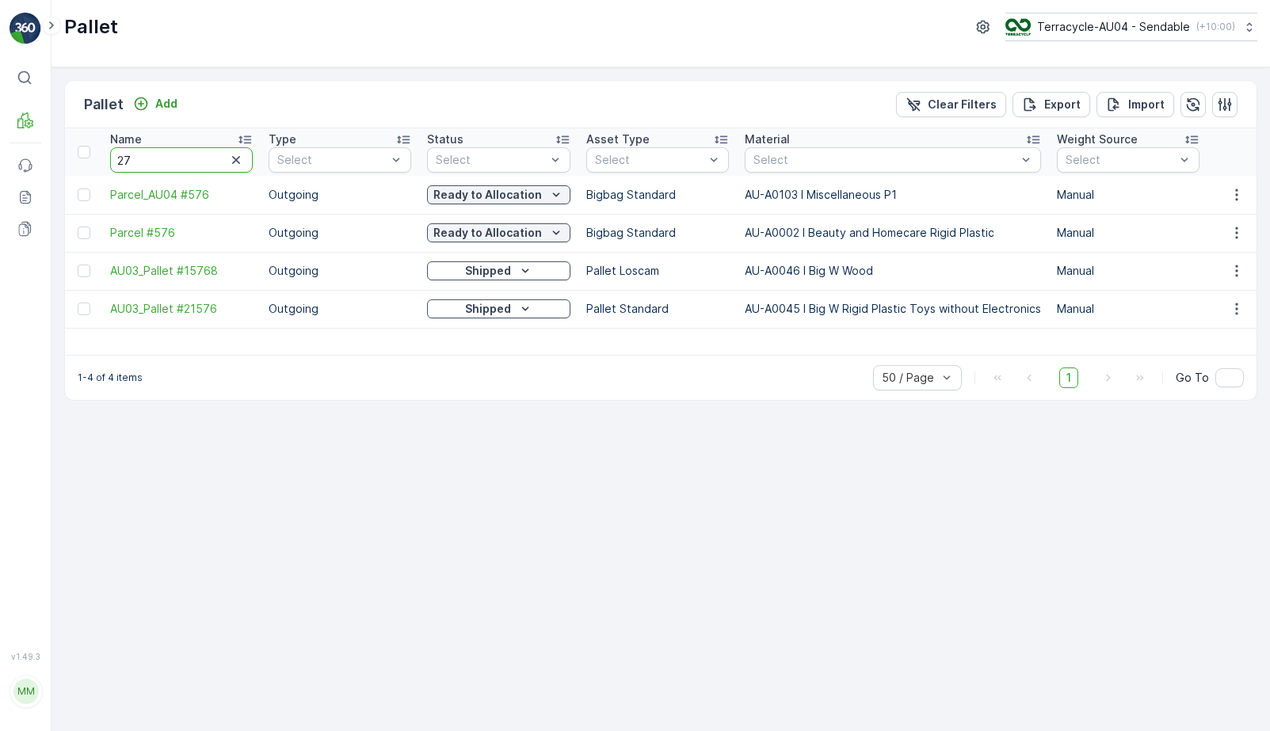
type input "277"
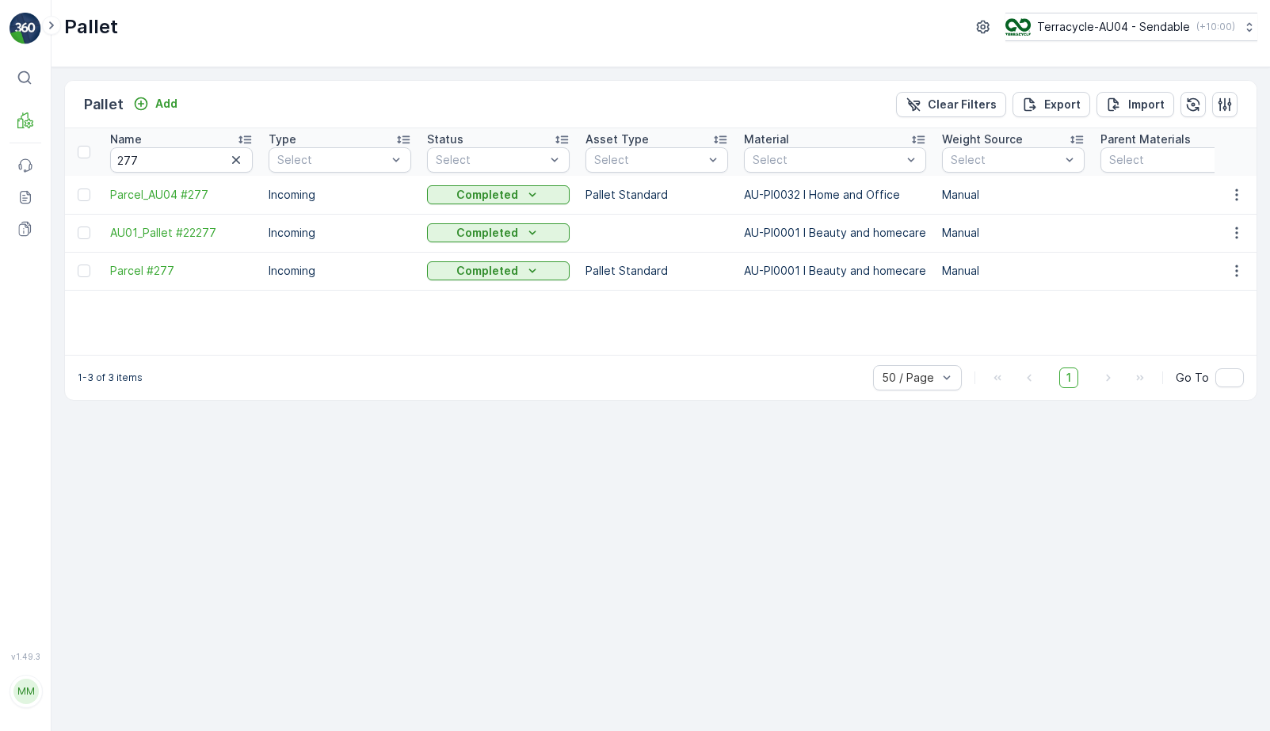
click at [168, 203] on td "Parcel_AU04 #277" at bounding box center [181, 195] width 158 height 38
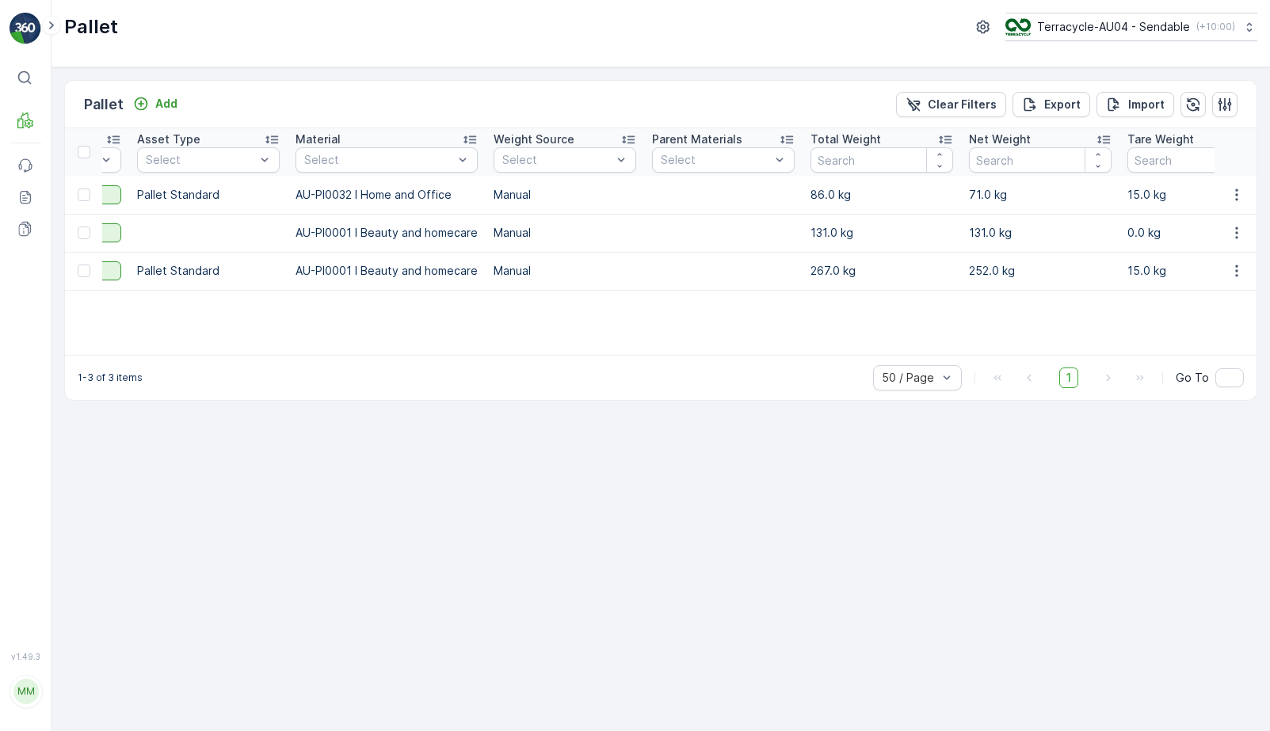
scroll to position [0, 433]
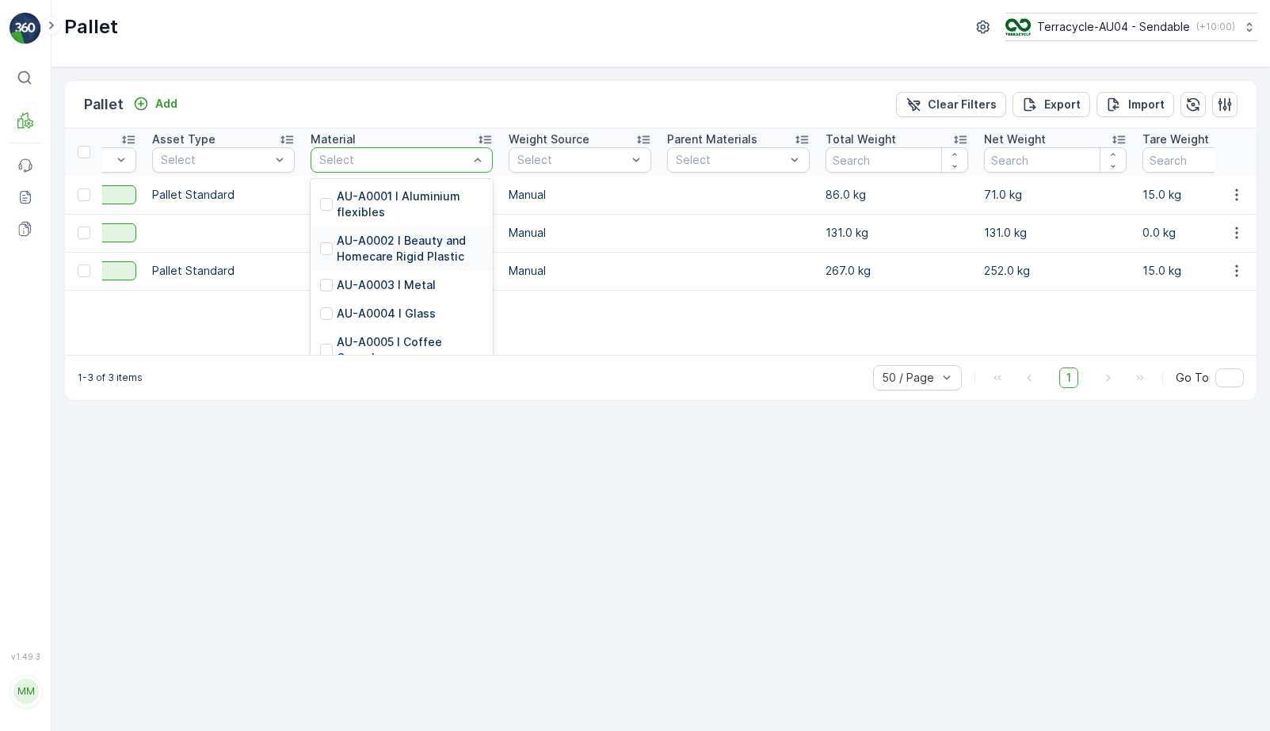
click at [235, 308] on div "Name 277 Type Select Status Select Asset Type Select Material AU-A0002 I Beauty…" at bounding box center [660, 241] width 1191 height 227
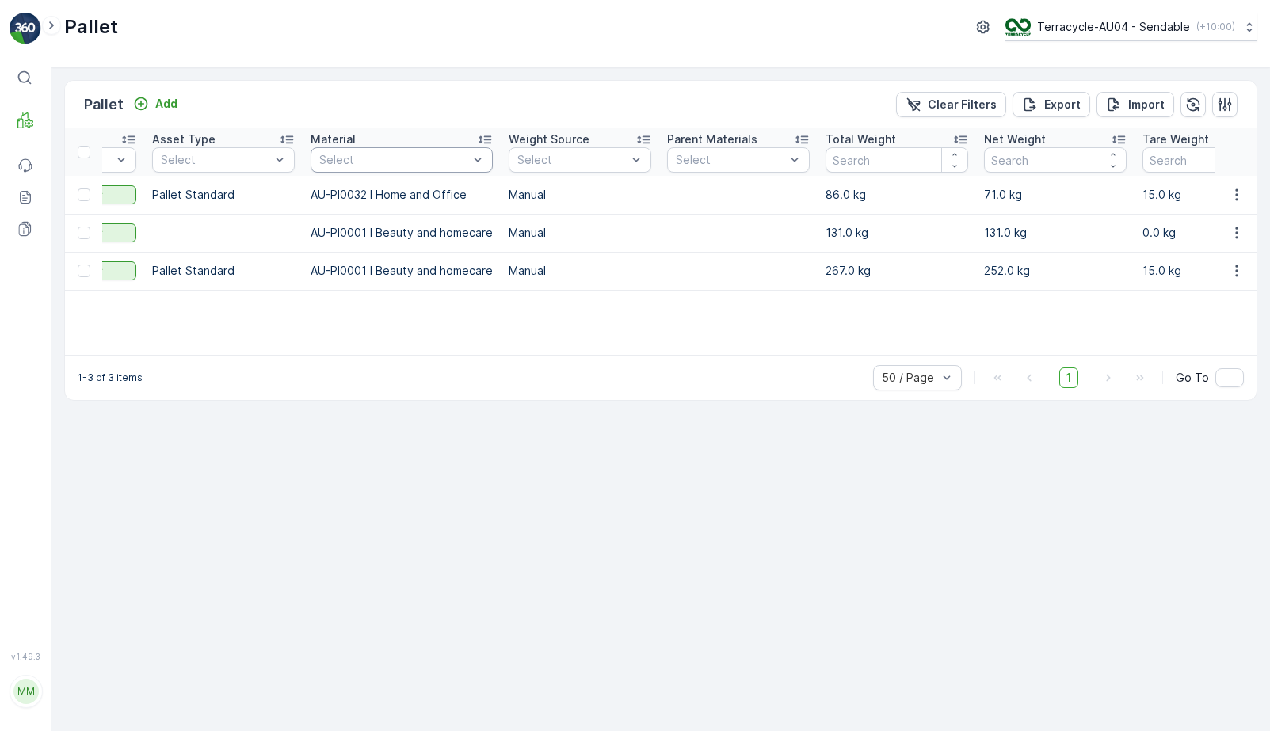
click at [405, 149] on div "Select" at bounding box center [401, 159] width 182 height 25
type input "HOME AND"
click at [379, 188] on div "AU-PI0032 I Home and Office" at bounding box center [401, 204] width 182 height 44
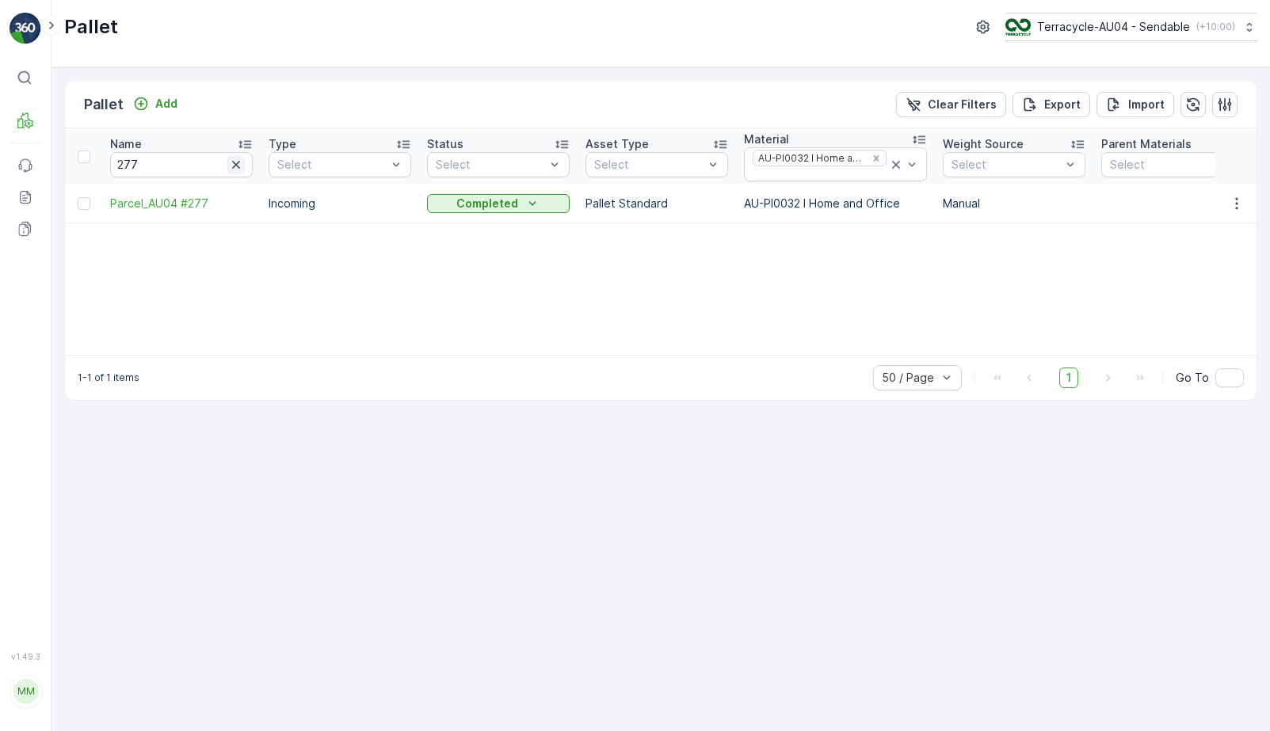
click at [241, 168] on icon "button" at bounding box center [236, 165] width 16 height 16
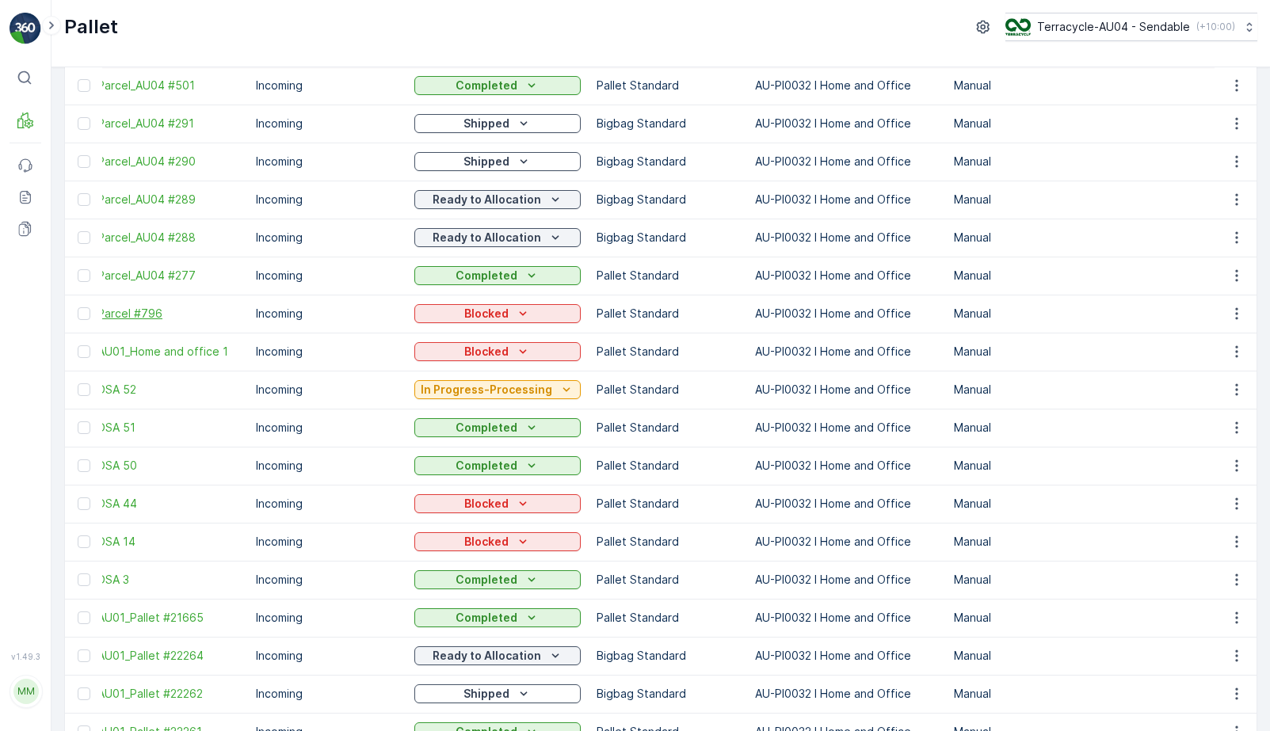
scroll to position [0, 13]
click at [165, 314] on span "Parcel #796" at bounding box center [168, 314] width 143 height 16
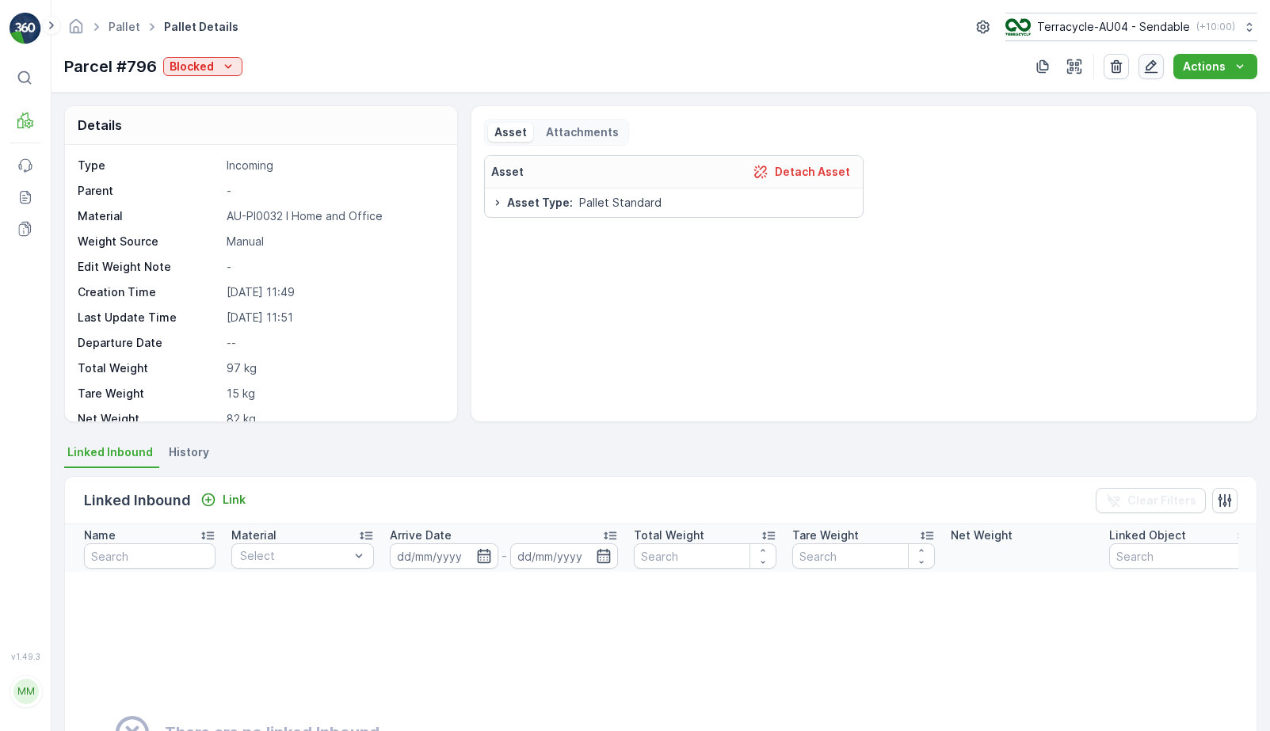
click at [1150, 71] on icon "button" at bounding box center [1151, 67] width 16 height 16
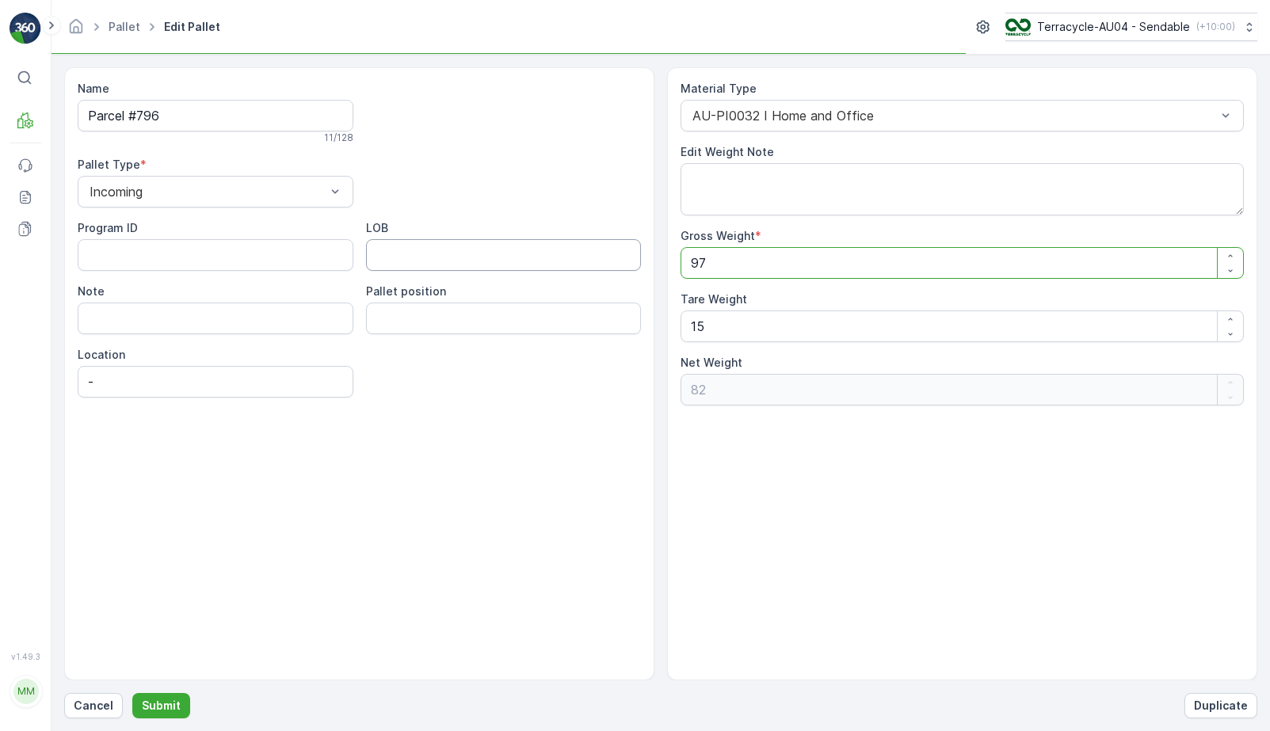
drag, startPoint x: 759, startPoint y: 268, endPoint x: 568, endPoint y: 248, distance: 192.0
click at [568, 248] on div "Name Parcel #796 11 / 128 Pallet Type * Incoming Program ID LOB Note Pallet pos…" at bounding box center [660, 373] width 1193 height 613
type Weight "1"
type Weight "-14"
type Weight "0"
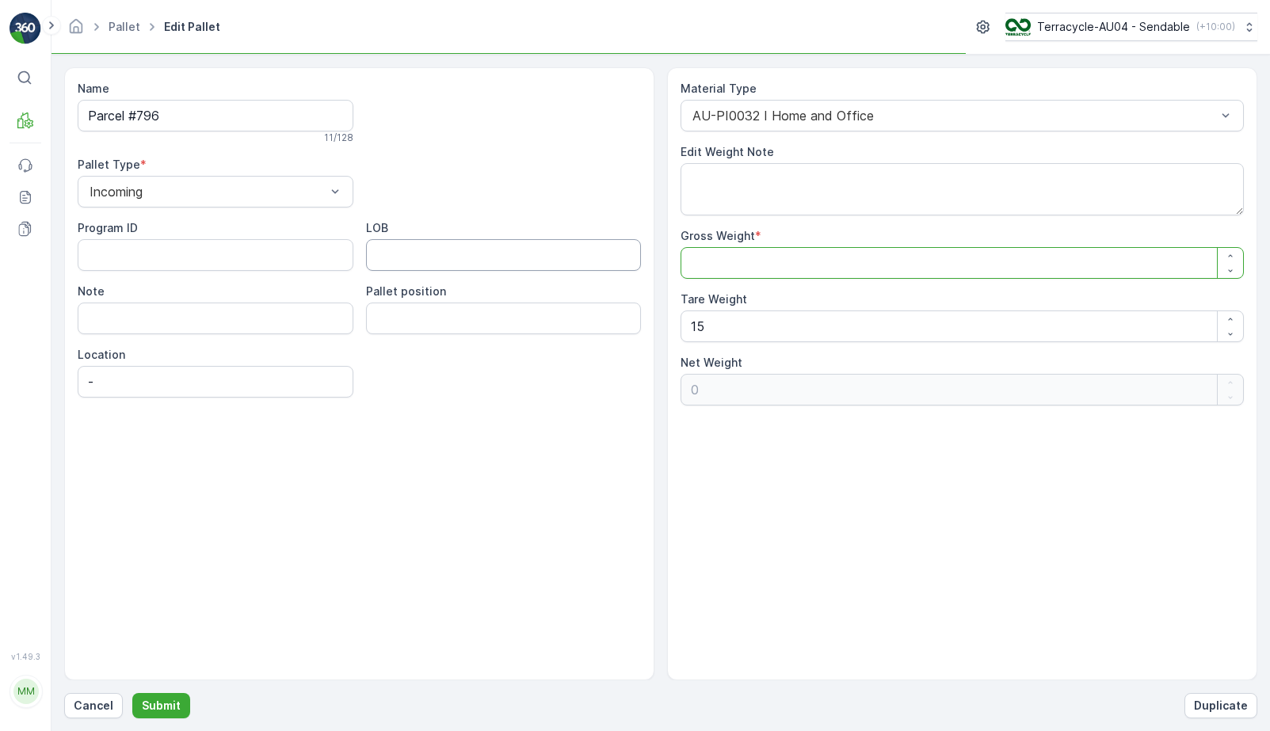
type Weight "8"
type Weight "-7"
type Weight "86"
type Weight "71"
type Weight "86"
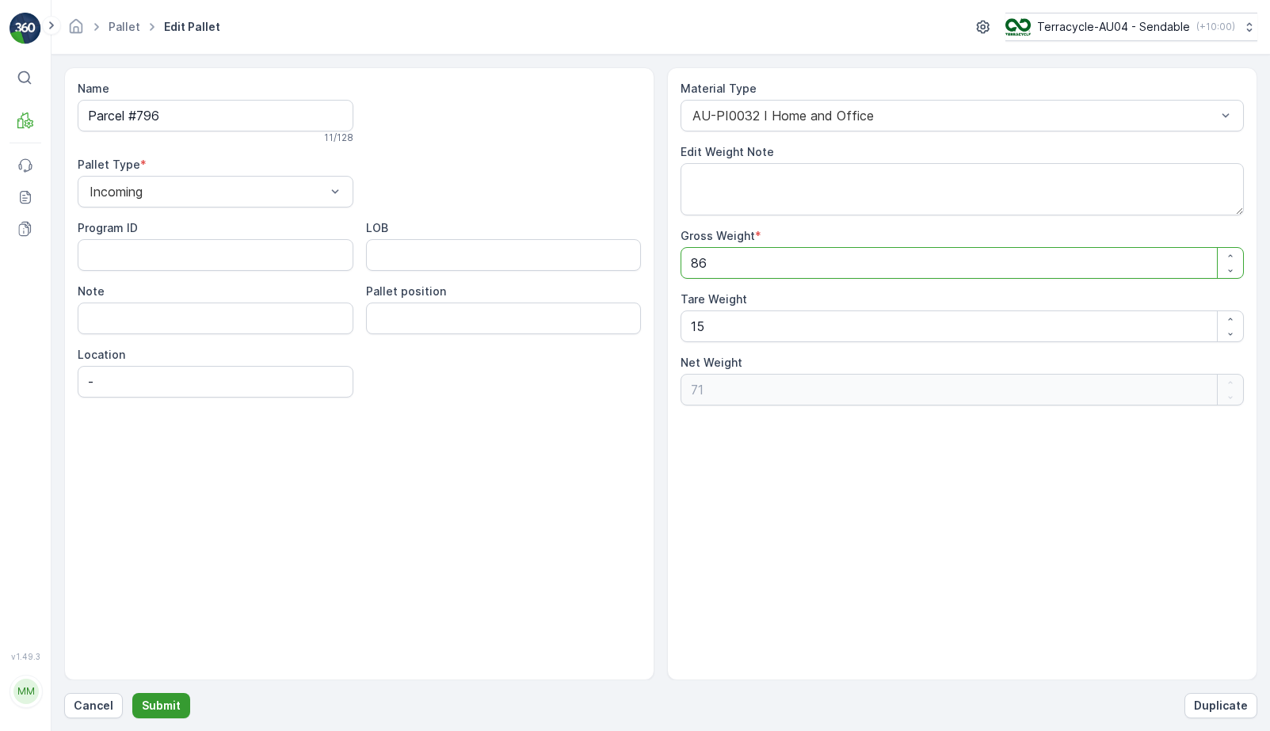
click at [159, 705] on p "Submit" at bounding box center [161, 706] width 39 height 16
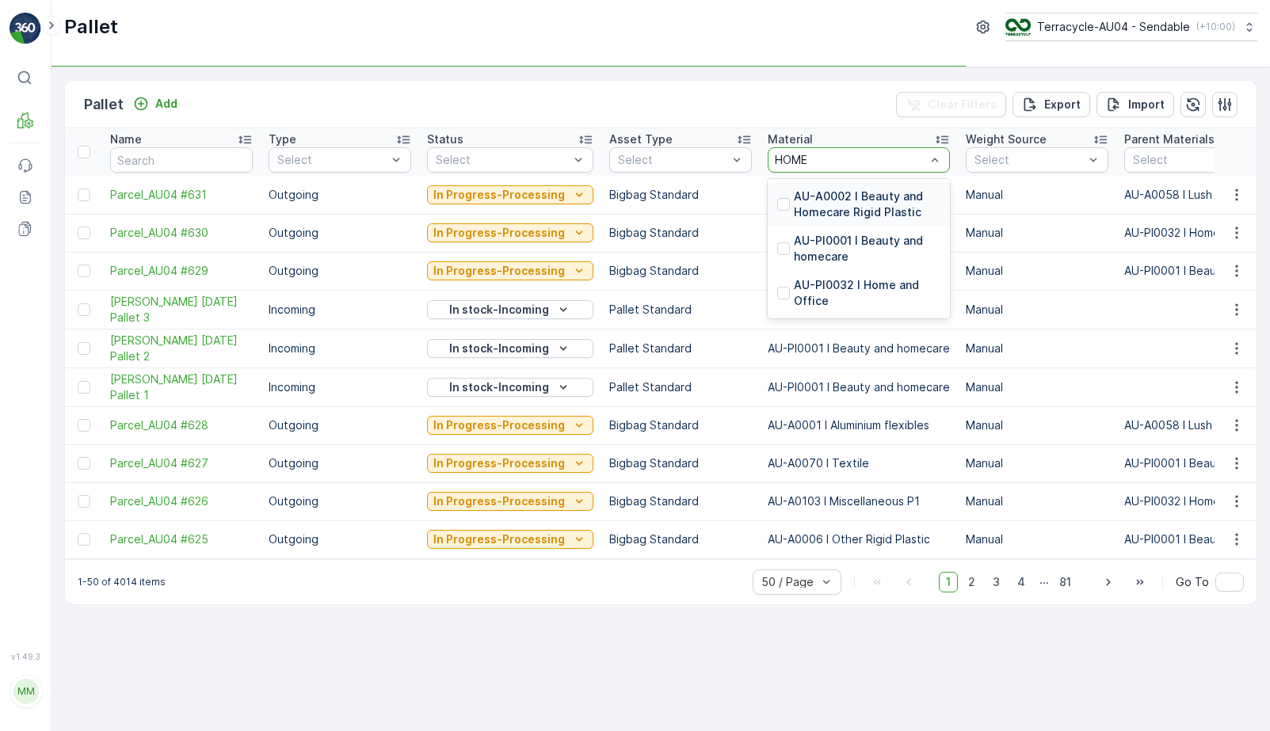
type input "HOME"
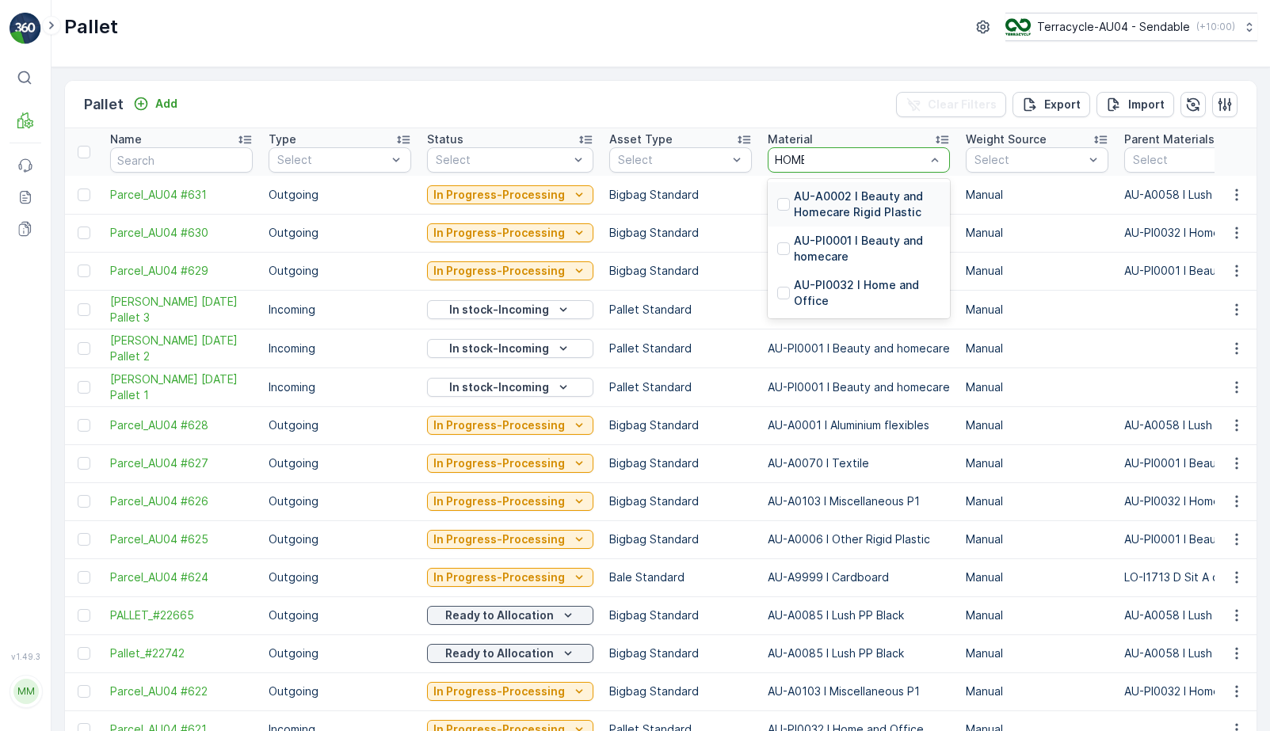
type input "HOME"
click at [781, 298] on div at bounding box center [783, 293] width 13 height 13
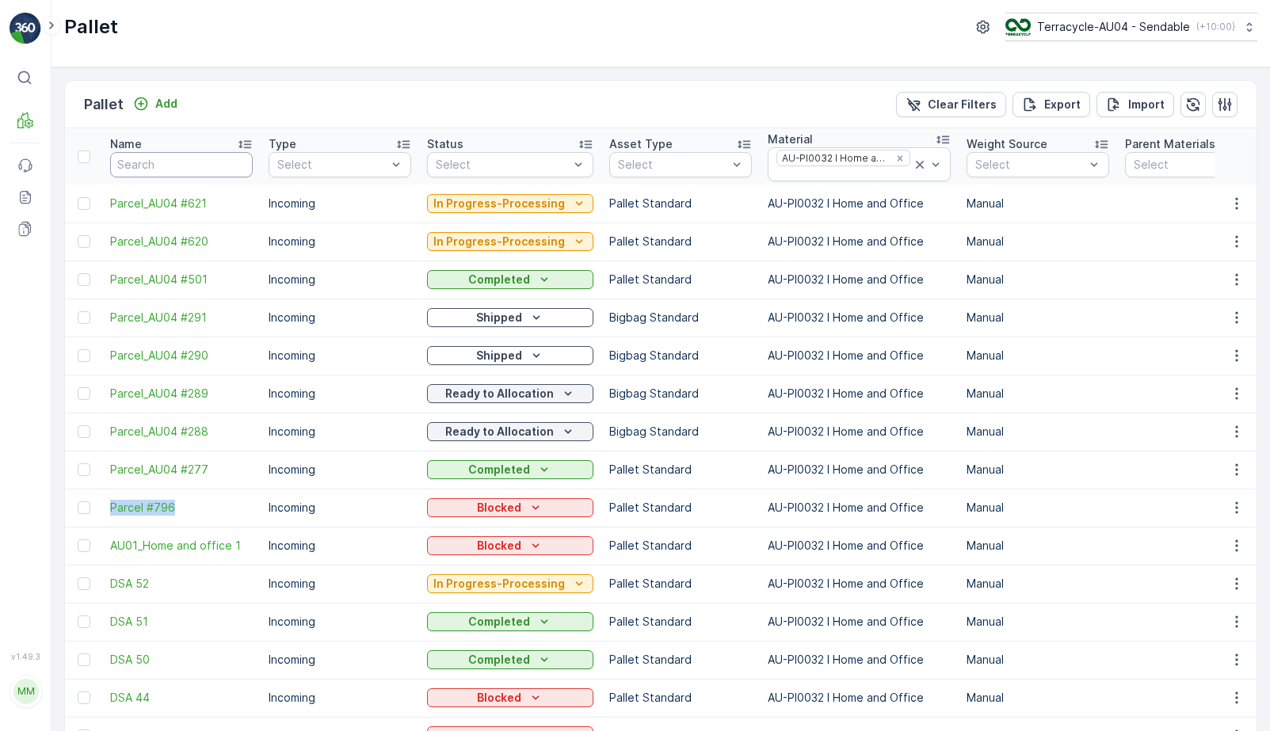
click at [223, 163] on input "text" at bounding box center [181, 164] width 143 height 25
type input "AU01"
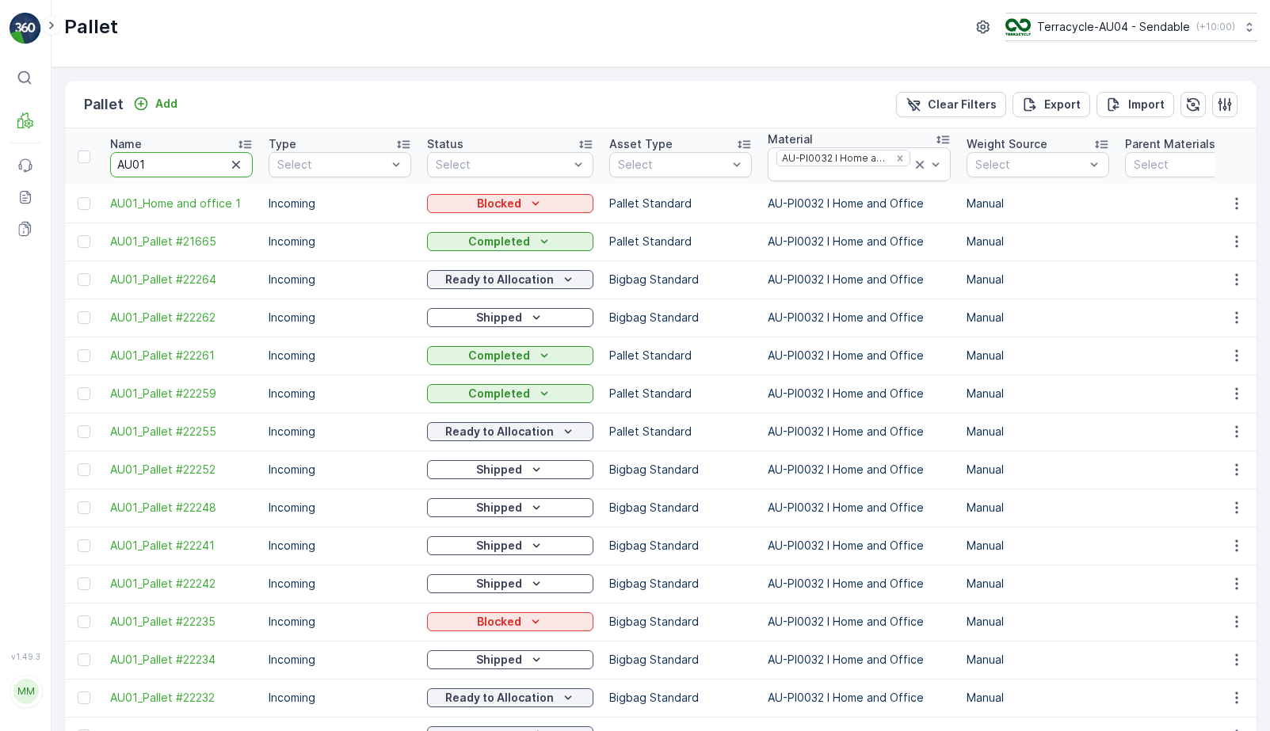
click at [170, 164] on input "AU01" at bounding box center [181, 164] width 143 height 25
type input "AU01_All in"
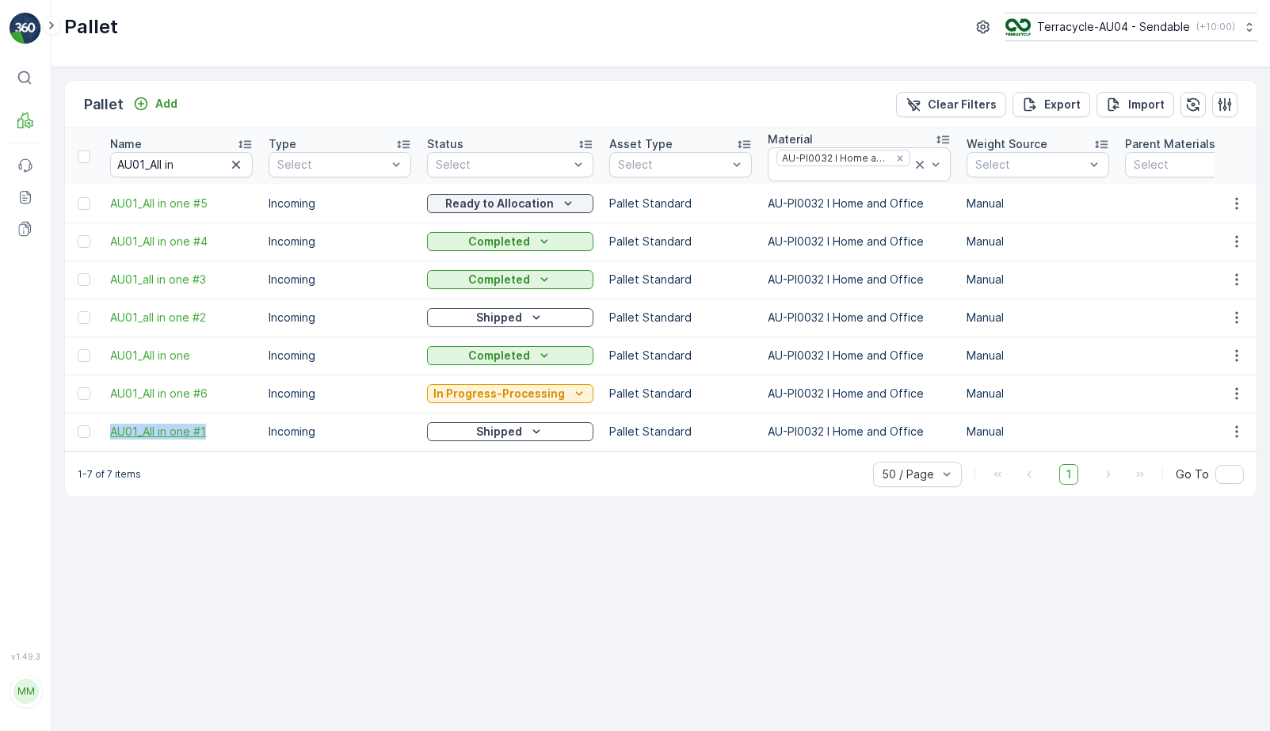
drag, startPoint x: 105, startPoint y: 434, endPoint x: 242, endPoint y: 425, distance: 137.3
click at [242, 425] on td "AU01_All in one #1" at bounding box center [181, 432] width 158 height 38
copy span "AU01_All in one #1"
click at [529, 424] on icon "Shipped" at bounding box center [536, 432] width 16 height 16
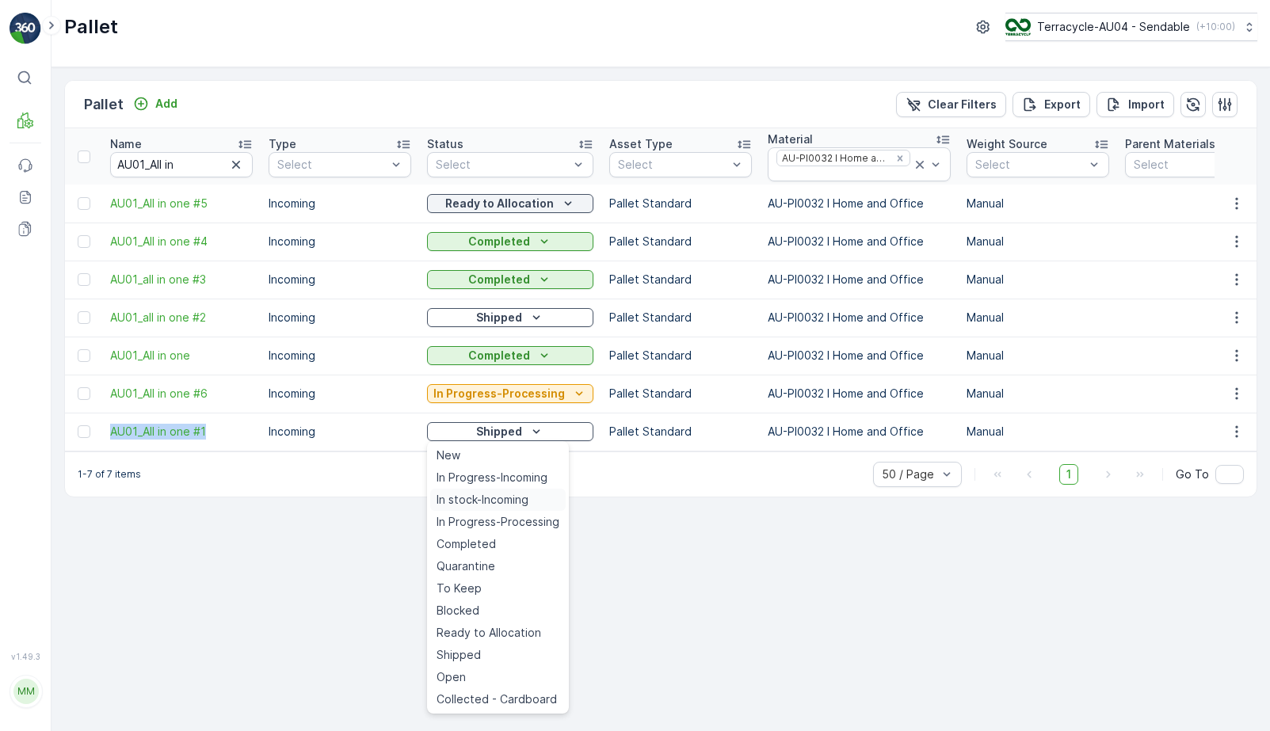
click at [523, 501] on span "In stock-Incoming" at bounding box center [482, 500] width 92 height 16
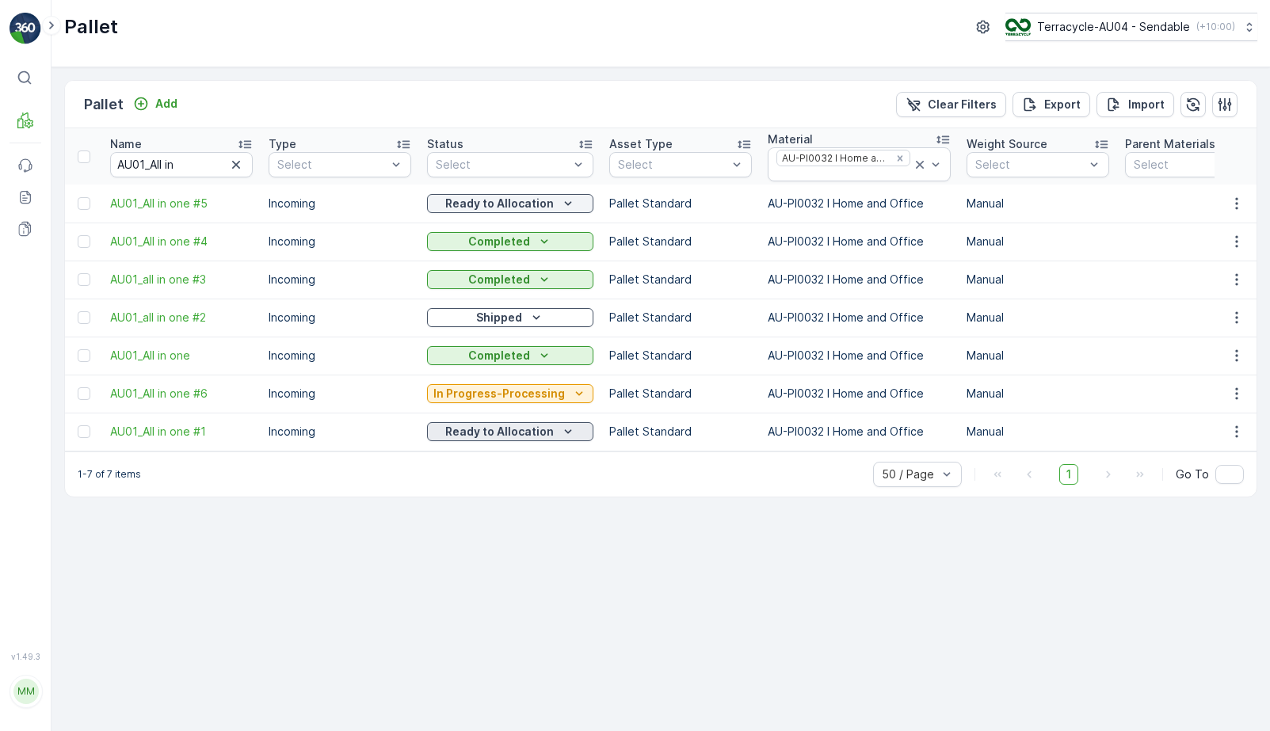
click at [478, 431] on p "Ready to Allocation" at bounding box center [499, 432] width 109 height 16
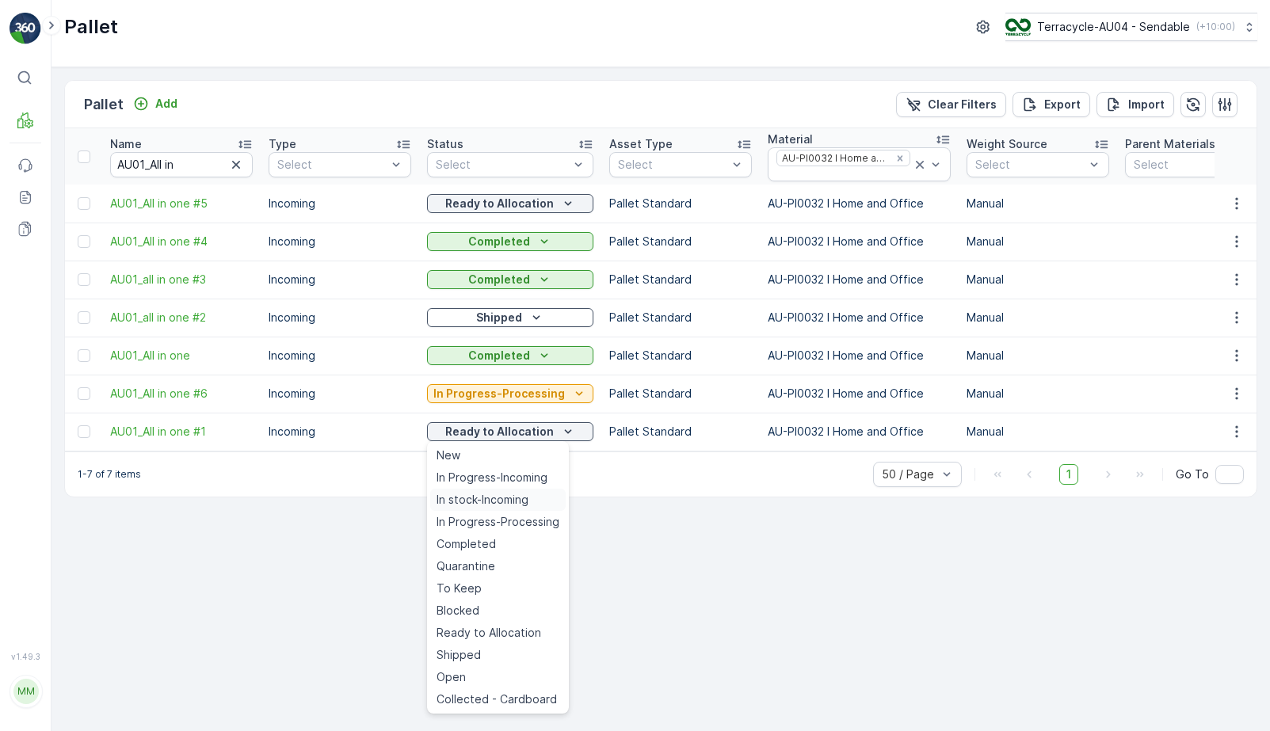
click at [502, 500] on span "In stock-Incoming" at bounding box center [482, 500] width 92 height 16
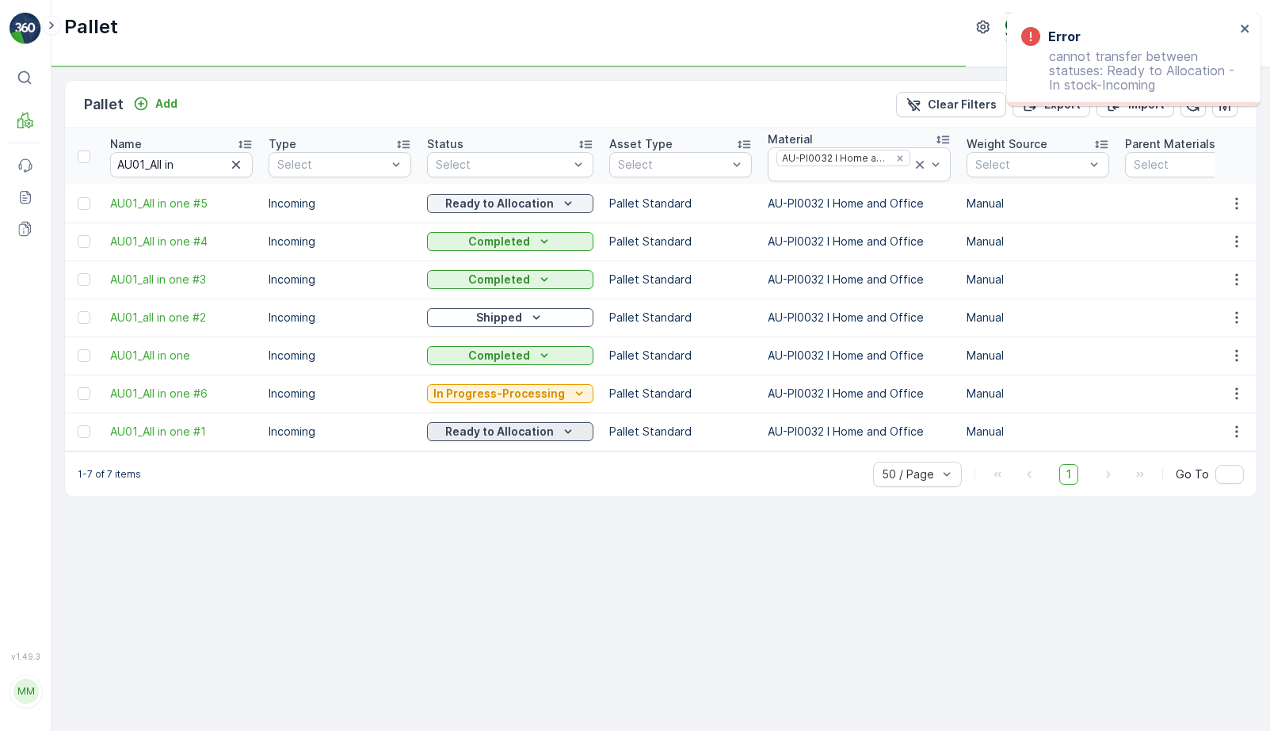
click at [512, 434] on p "Ready to Allocation" at bounding box center [499, 432] width 109 height 16
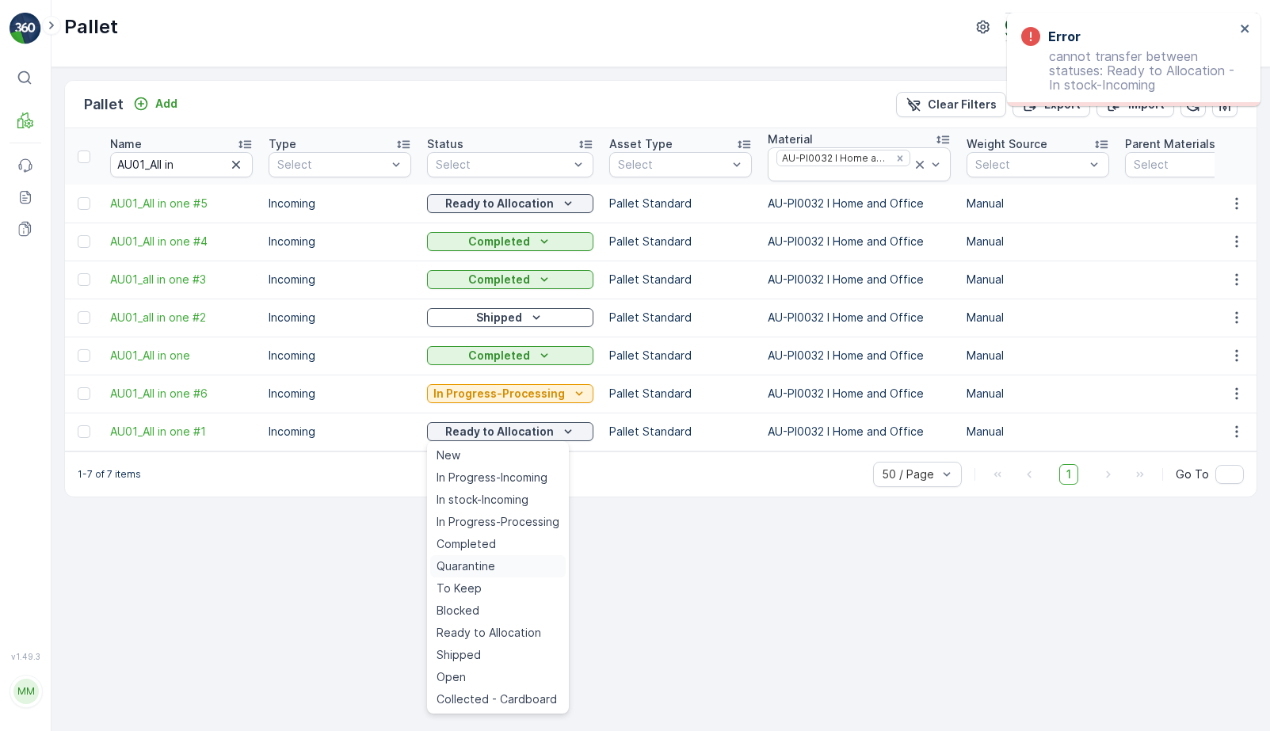
click at [520, 577] on div "Quarantine" at bounding box center [497, 566] width 135 height 22
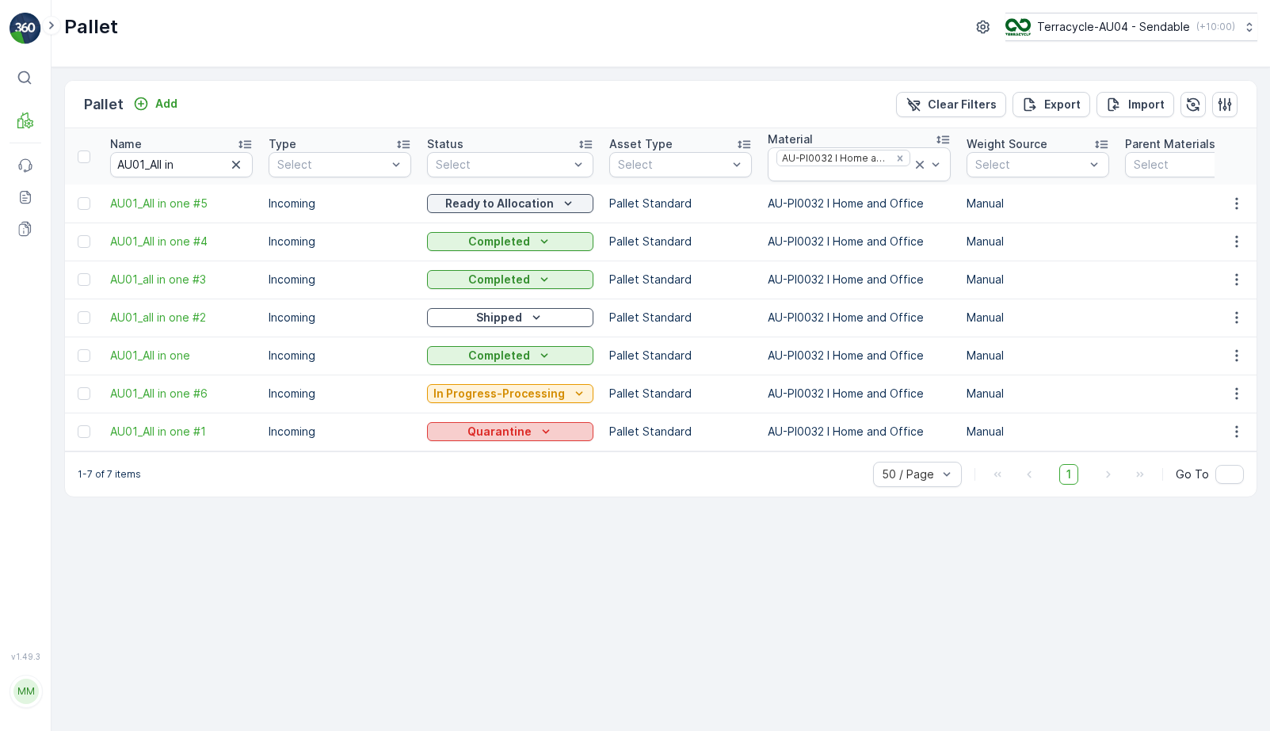
click at [517, 425] on p "Quarantine" at bounding box center [499, 432] width 64 height 16
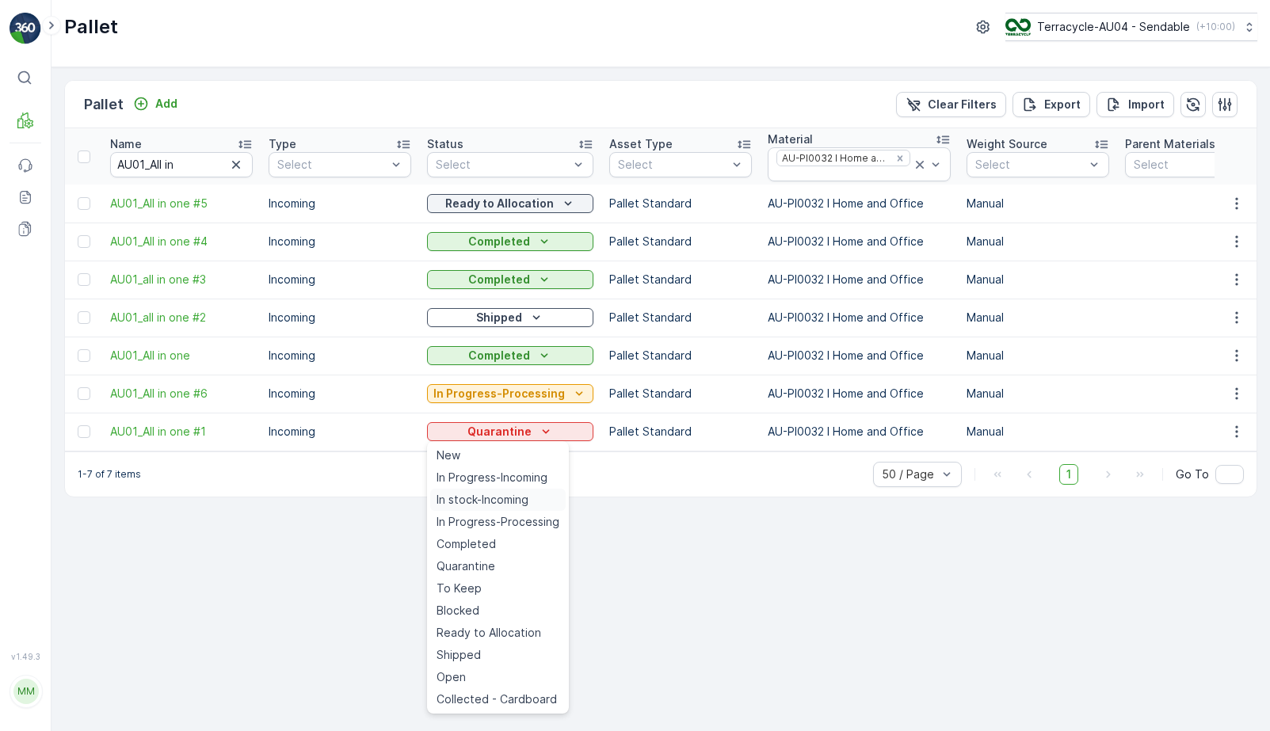
click at [503, 491] on div "In stock-Incoming" at bounding box center [497, 500] width 135 height 22
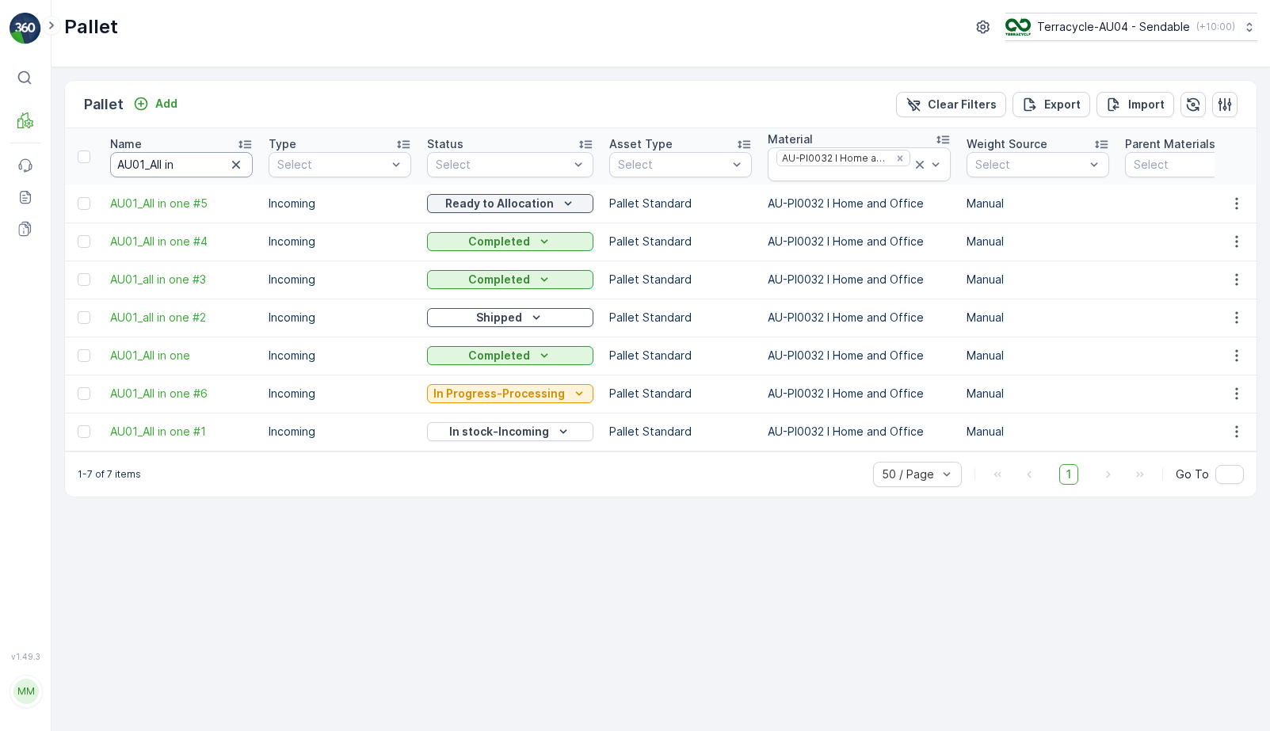
click at [204, 159] on input "AU01_All in" at bounding box center [181, 164] width 143 height 25
type input "2224"
click at [191, 161] on input "2224" at bounding box center [181, 164] width 143 height 25
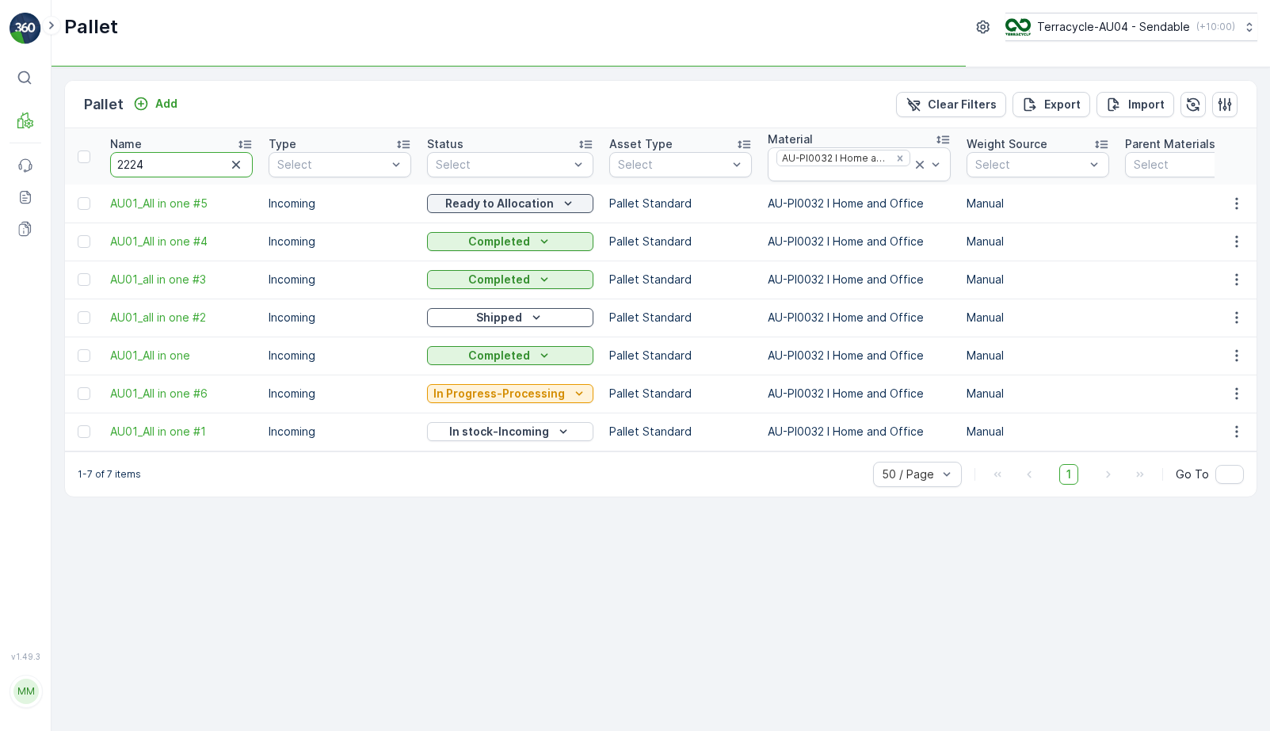
type input "22245"
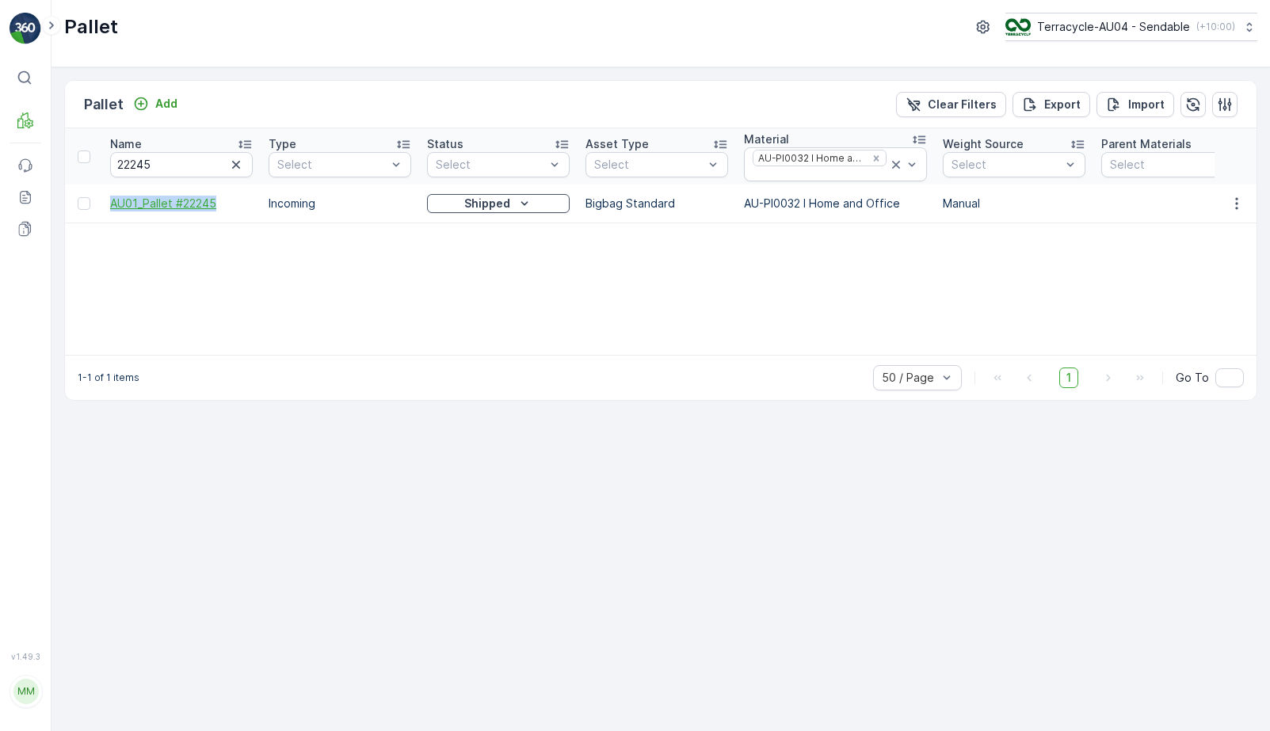
drag, startPoint x: 98, startPoint y: 198, endPoint x: 234, endPoint y: 197, distance: 136.2
copy span "AU01_Pallet #22245"
click at [487, 223] on div "Name 22245 Type Select Status Select Asset Type Select Material AU-PI0032 I Hom…" at bounding box center [660, 241] width 1191 height 227
click at [501, 218] on td "Shipped" at bounding box center [498, 204] width 158 height 38
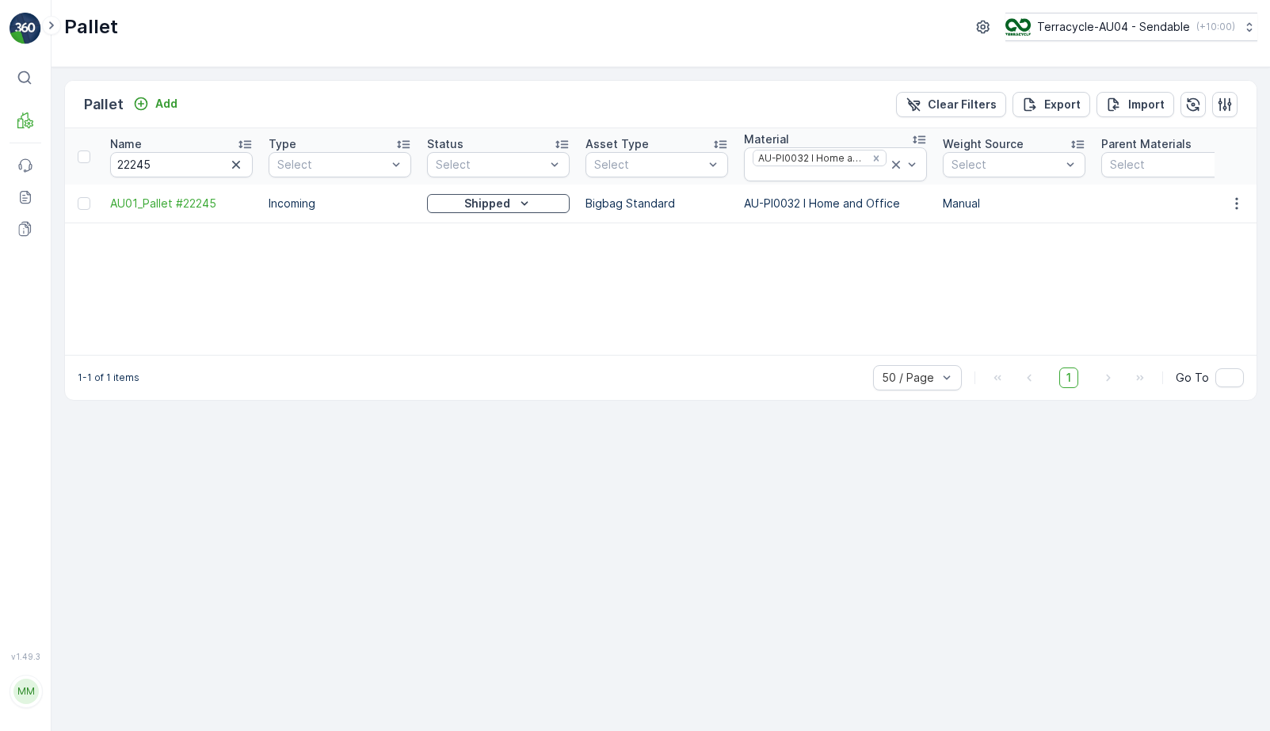
click at [512, 207] on div "Shipped" at bounding box center [498, 204] width 130 height 16
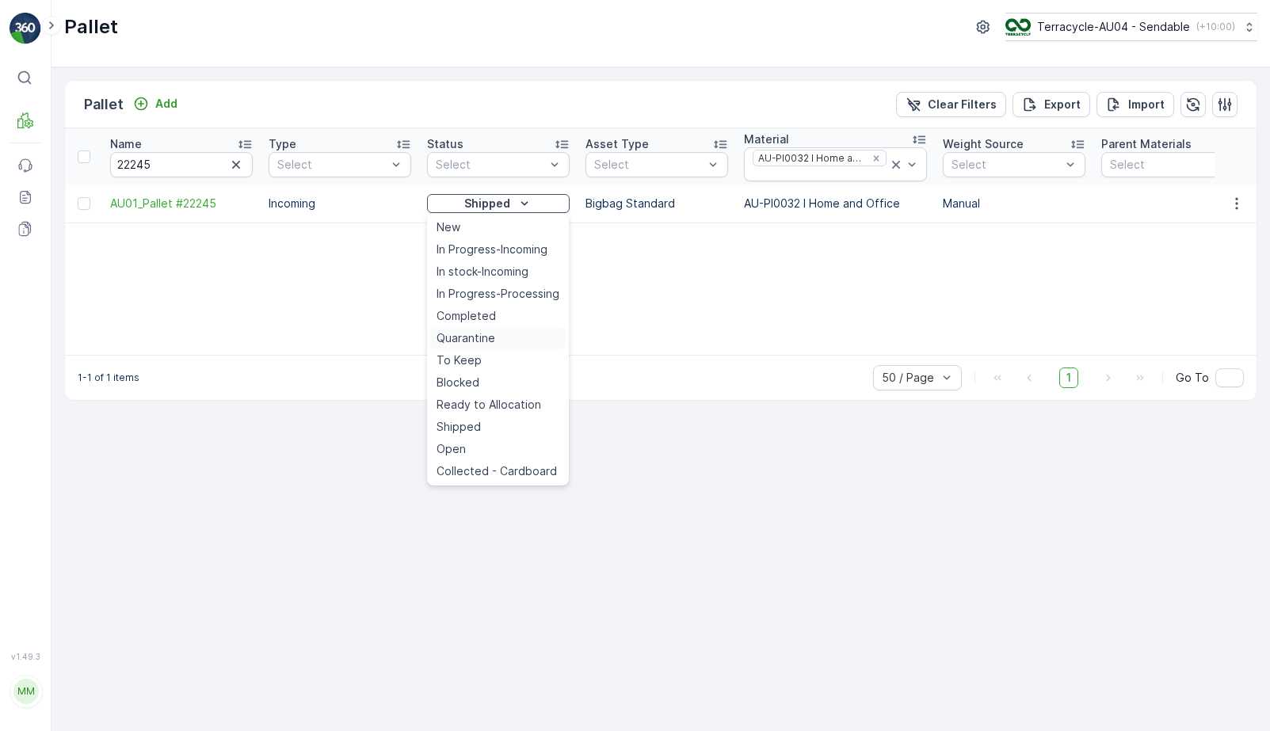
click at [501, 337] on div "Quarantine" at bounding box center [497, 338] width 135 height 22
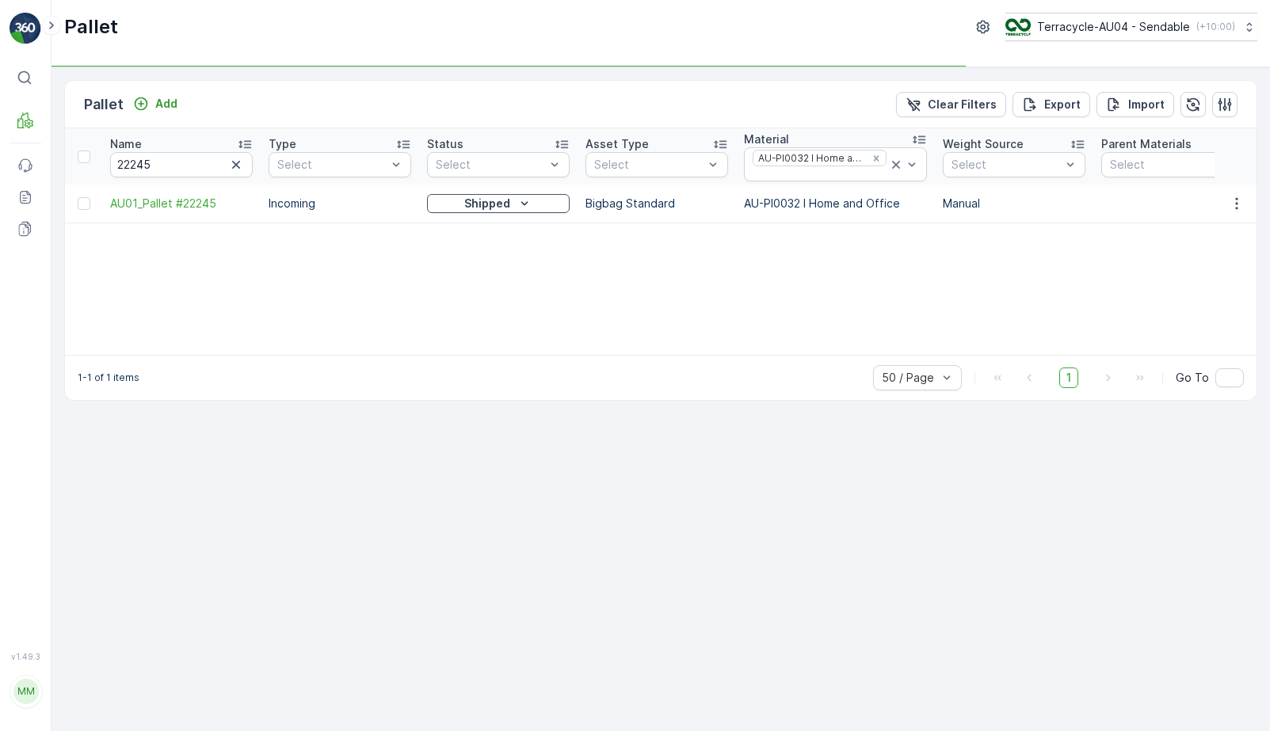
click at [517, 196] on icon "Shipped" at bounding box center [524, 204] width 16 height 16
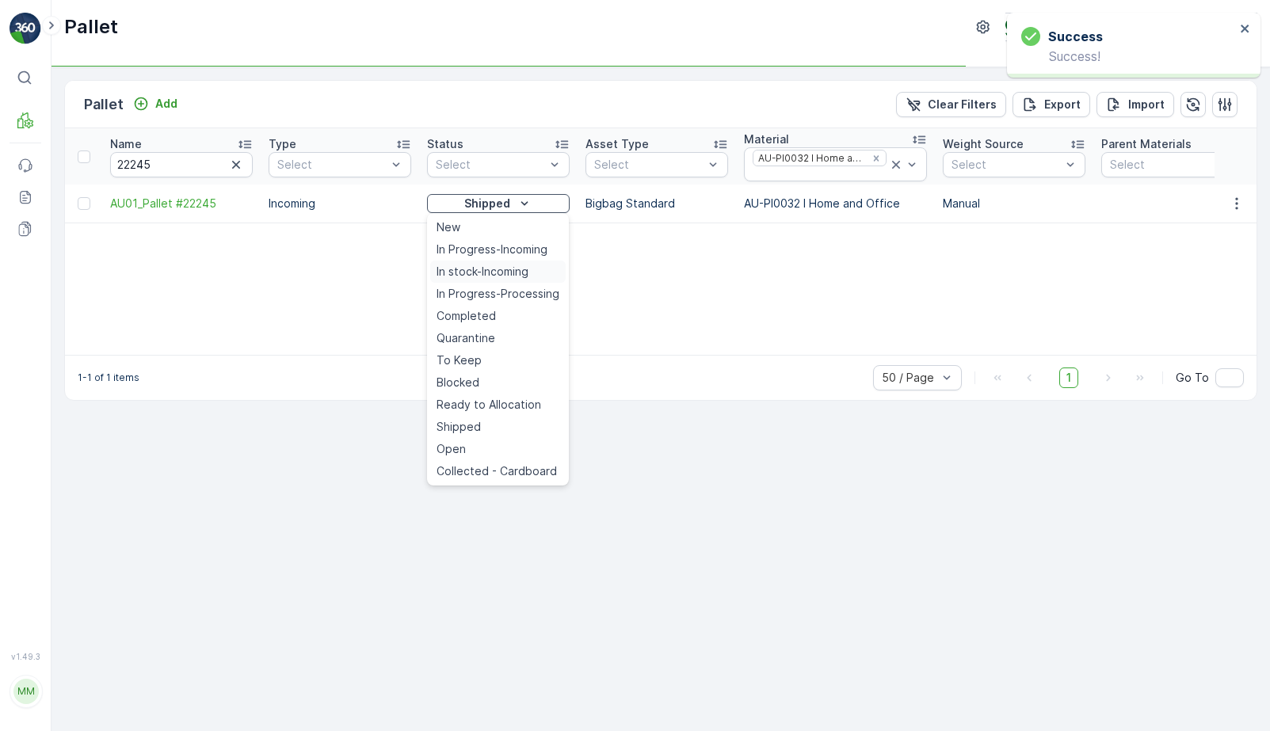
click at [515, 276] on span "In stock-Incoming" at bounding box center [482, 272] width 92 height 16
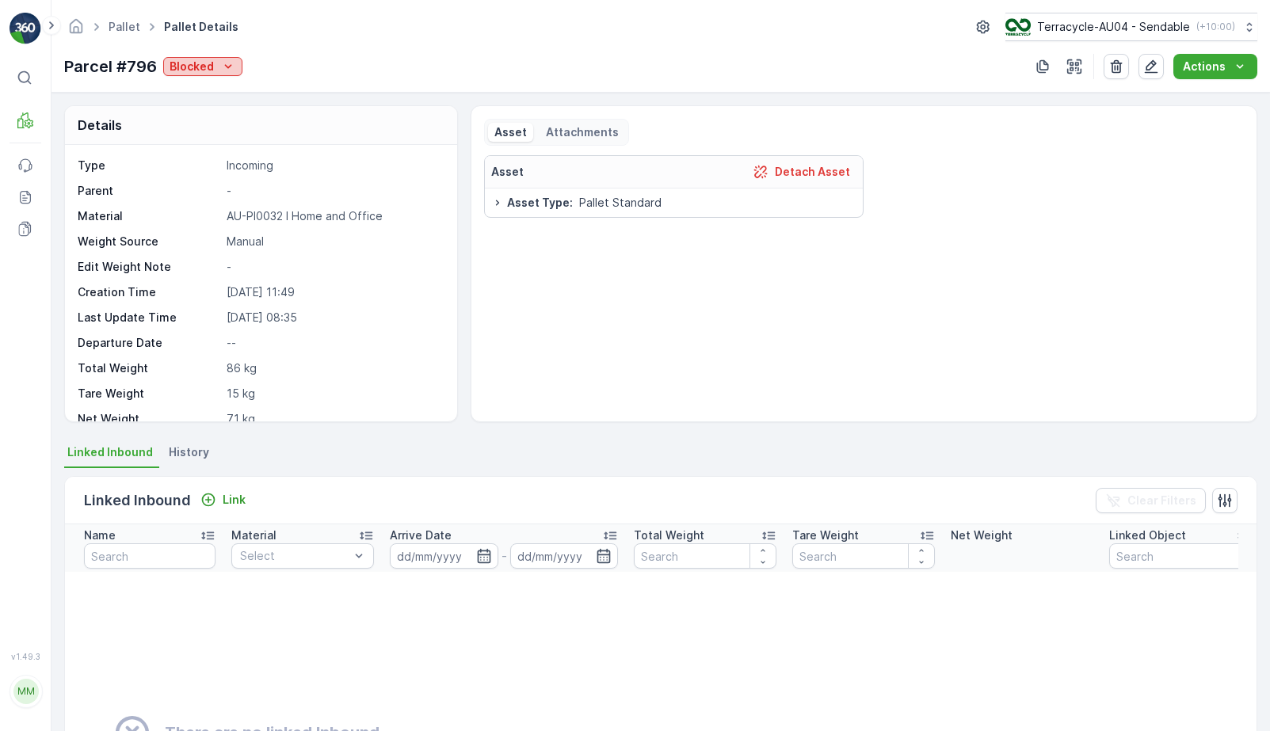
click at [204, 63] on p "Blocked" at bounding box center [191, 67] width 44 height 16
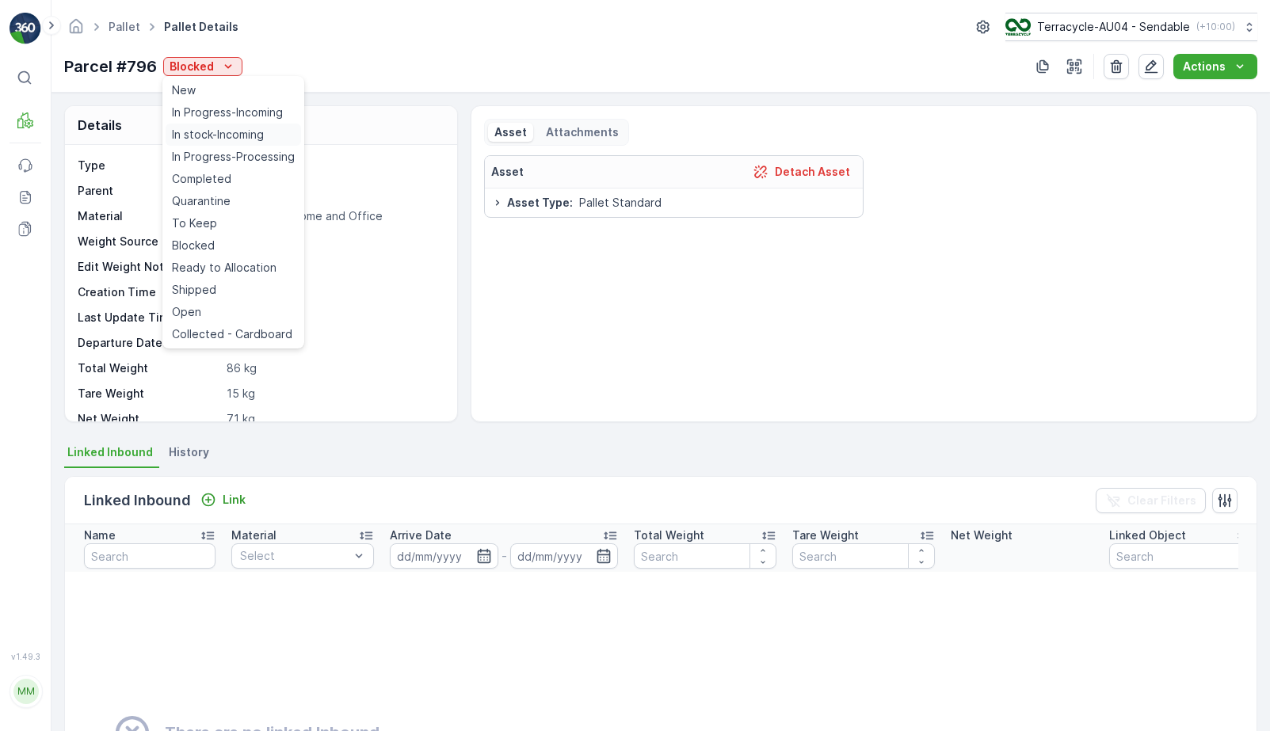
click at [210, 135] on span "In stock-Incoming" at bounding box center [218, 135] width 92 height 16
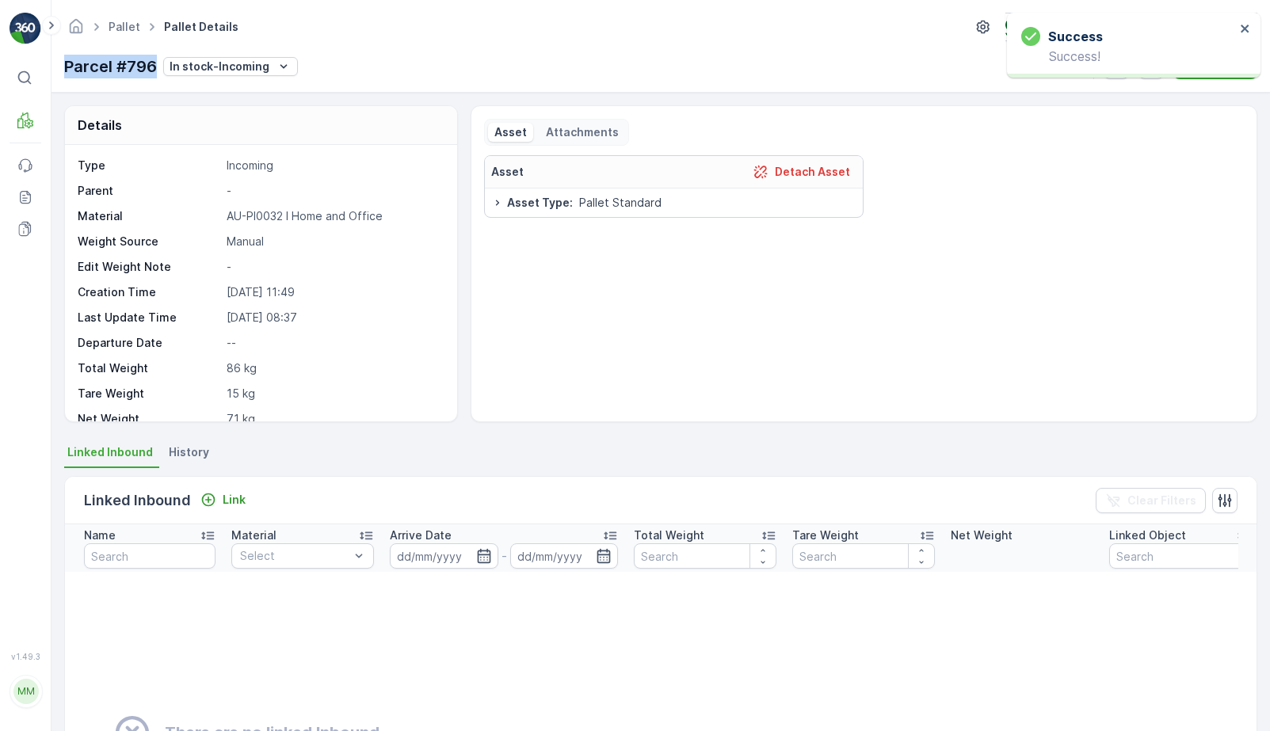
drag, startPoint x: 63, startPoint y: 70, endPoint x: 157, endPoint y: 72, distance: 93.5
click at [157, 72] on div "Pallet Pallet Details Terracycle-AU04 - Sendable ( +10:00 ) Parcel #796 In stoc…" at bounding box center [660, 46] width 1218 height 93
copy p "Parcel #796"
